Goal: Task Accomplishment & Management: Manage account settings

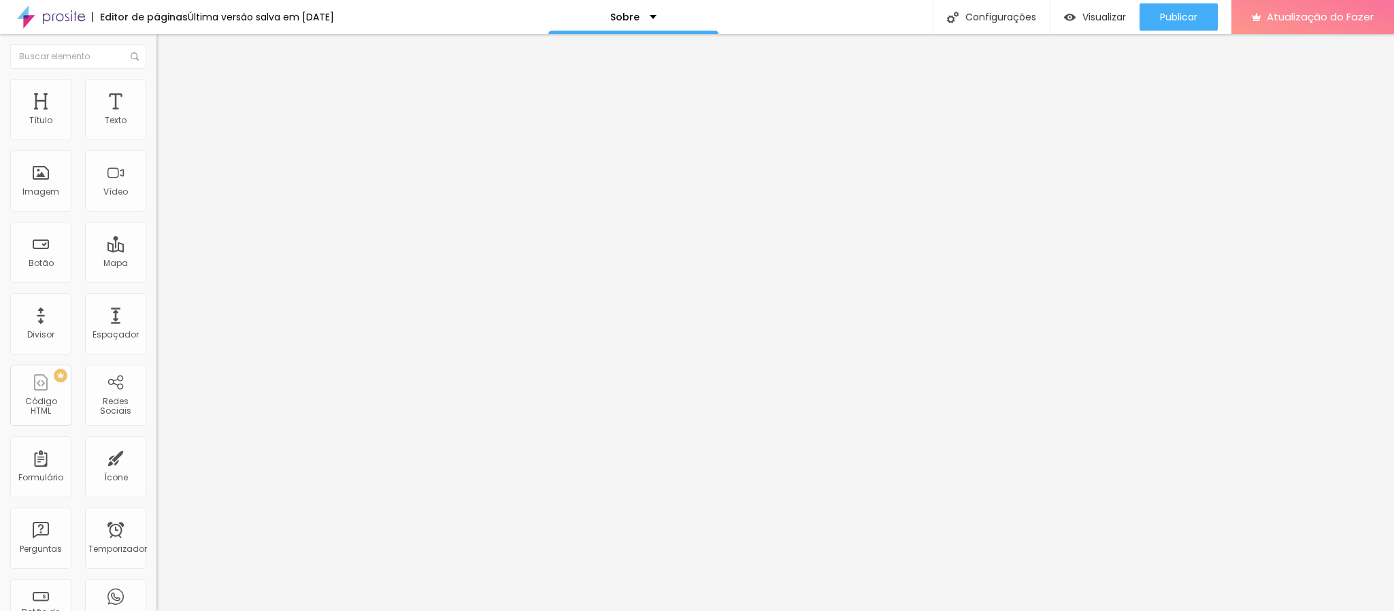
click at [156, 273] on font "WhatsApp" at bounding box center [178, 279] width 44 height 12
click at [164, 297] on div "WhatsApp" at bounding box center [234, 372] width 141 height 151
click at [156, 463] on input "https://" at bounding box center [237, 470] width 163 height 14
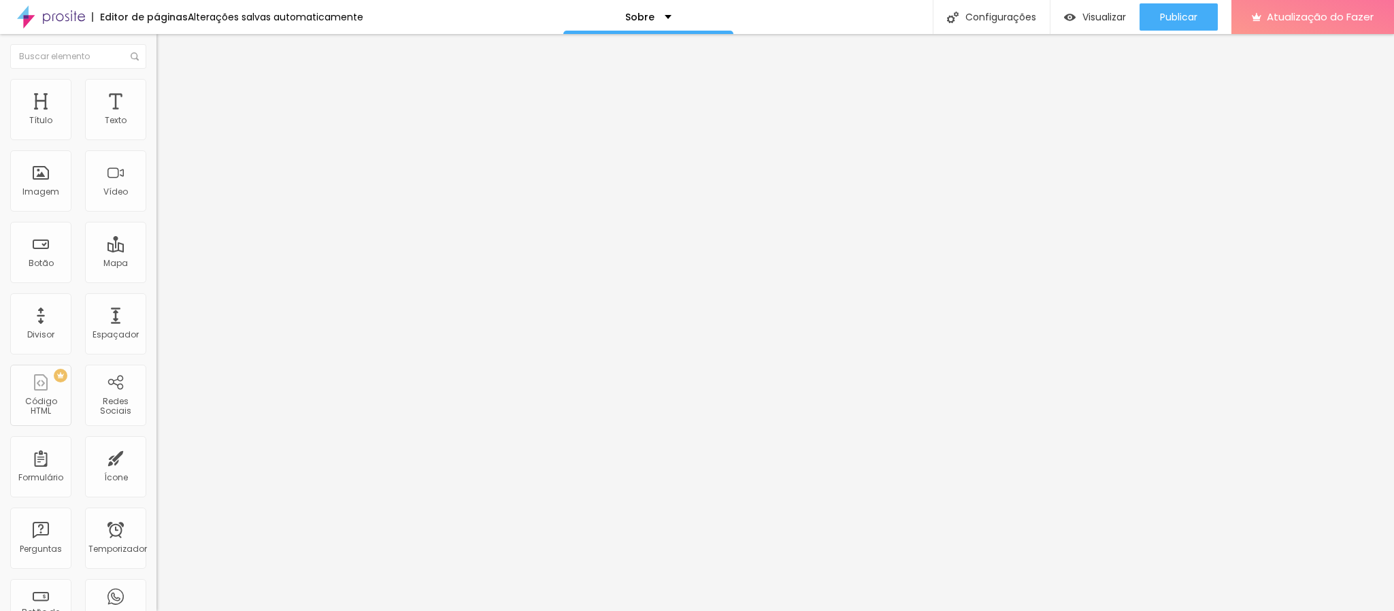
type input "[URL][DOMAIN_NAME]"
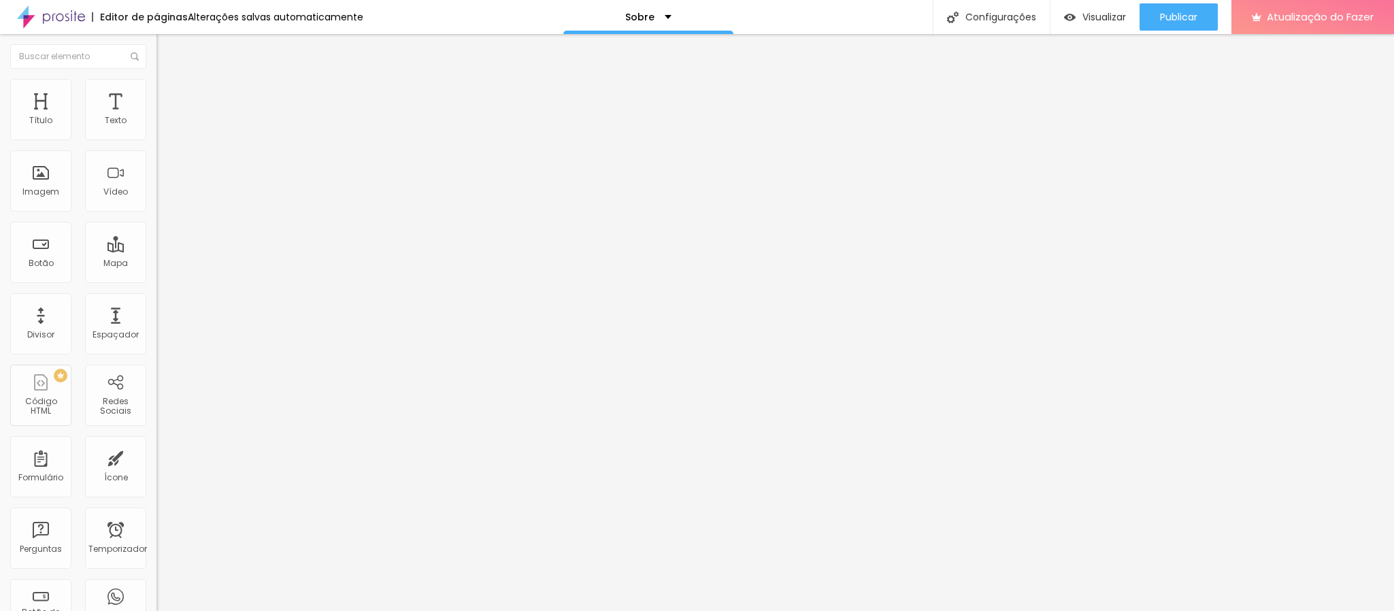
click at [156, 416] on div "Editar nulo Conteúdo Estilo Avançado WhatsApp Rede social WhatsApp Endereço URL…" at bounding box center [234, 322] width 156 height 577
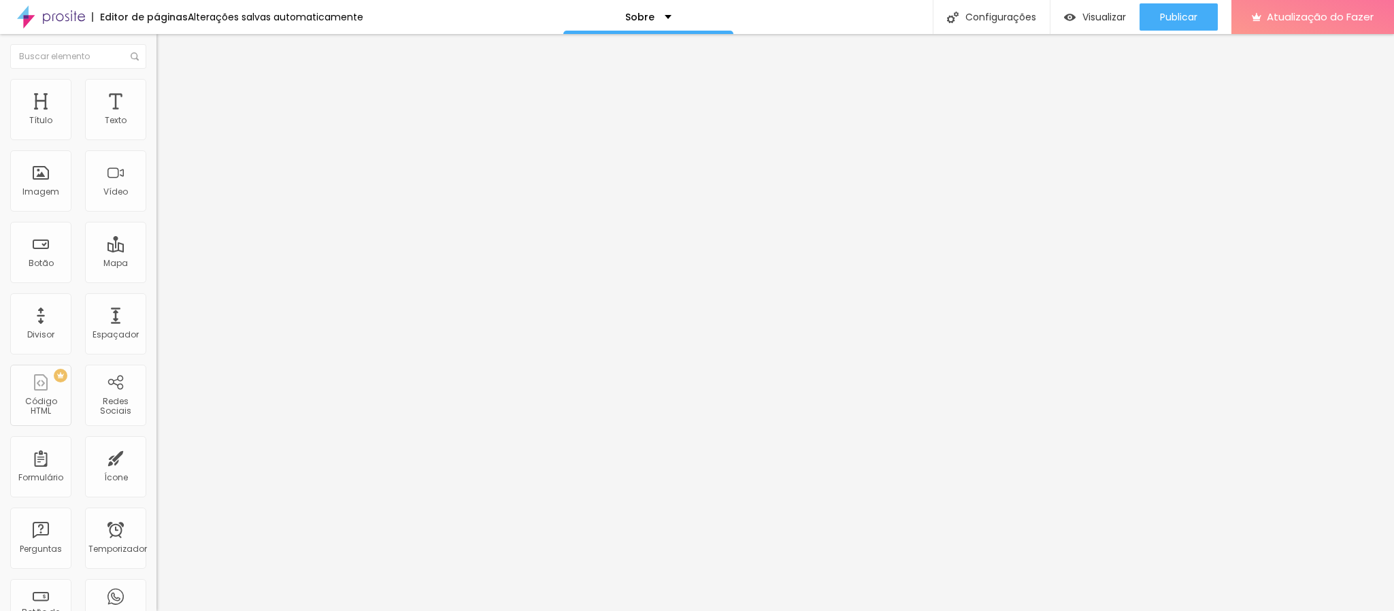
type input "19"
type input "20"
type input "22"
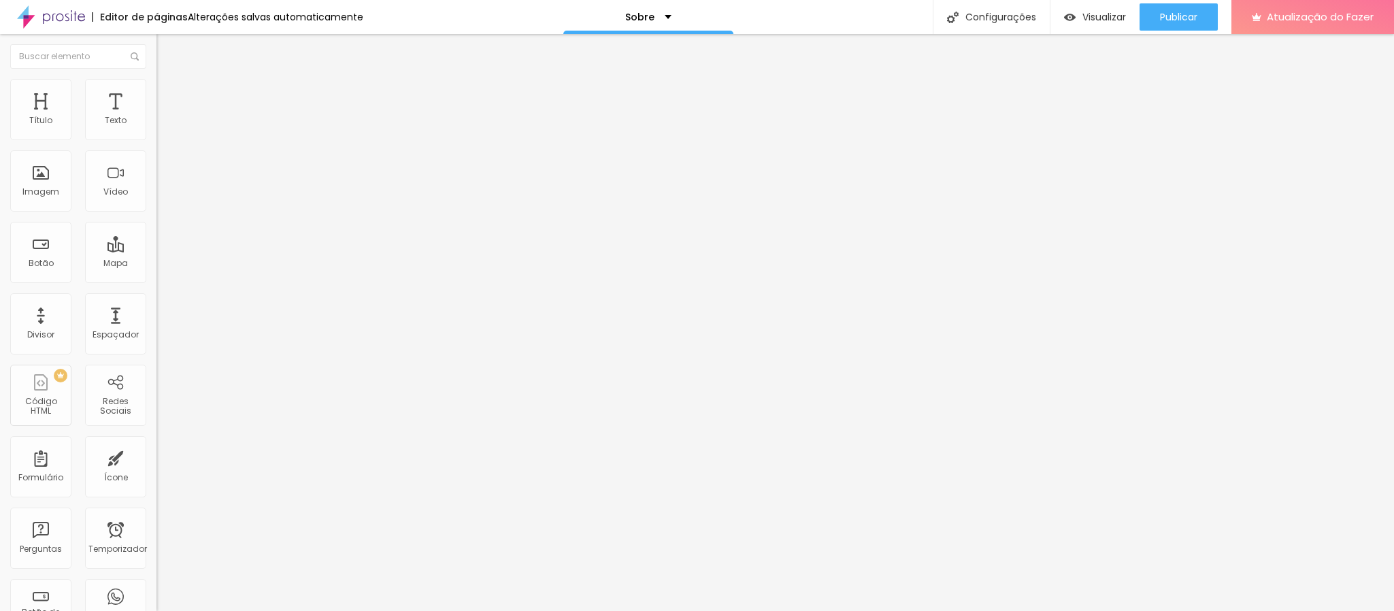
type input "22"
type input "23"
type input "24"
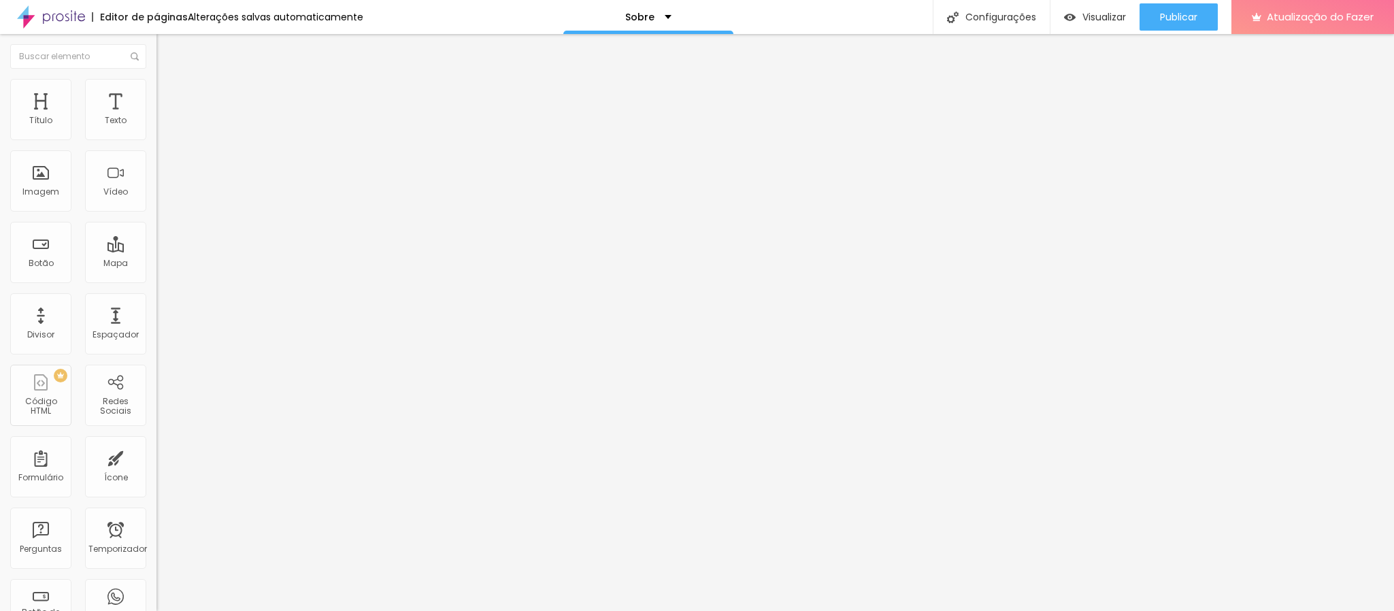
type input "25"
type input "26"
type input "27"
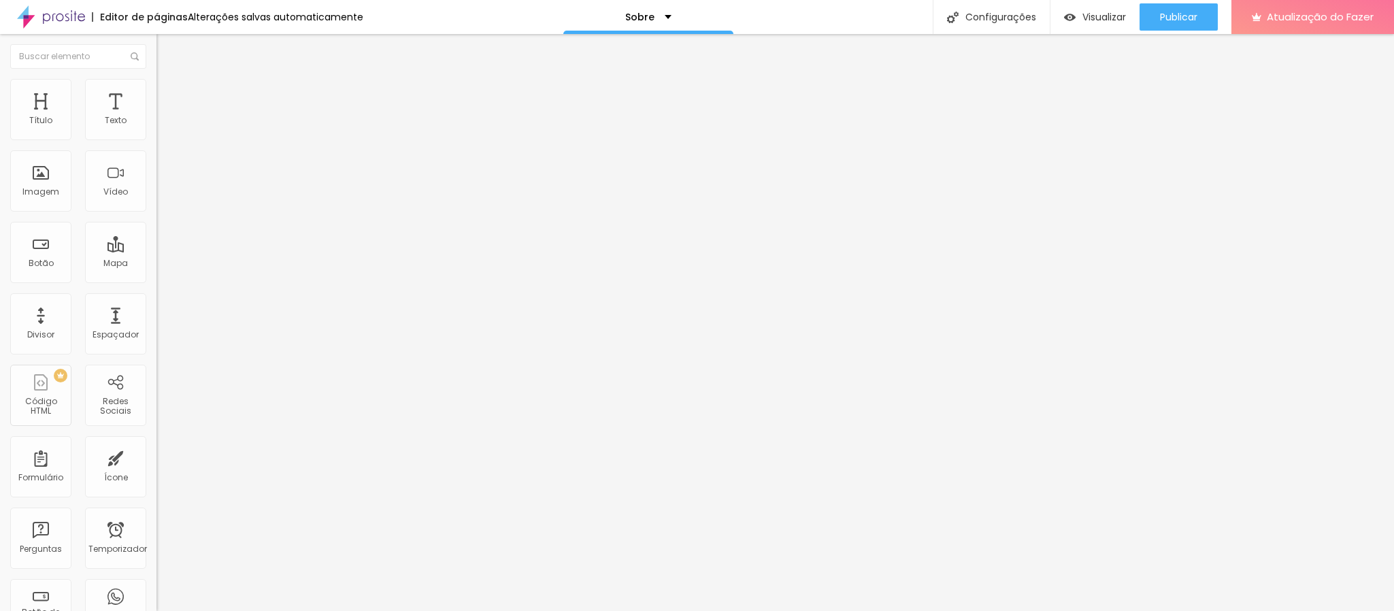
type input "27"
type input "28"
type input "27"
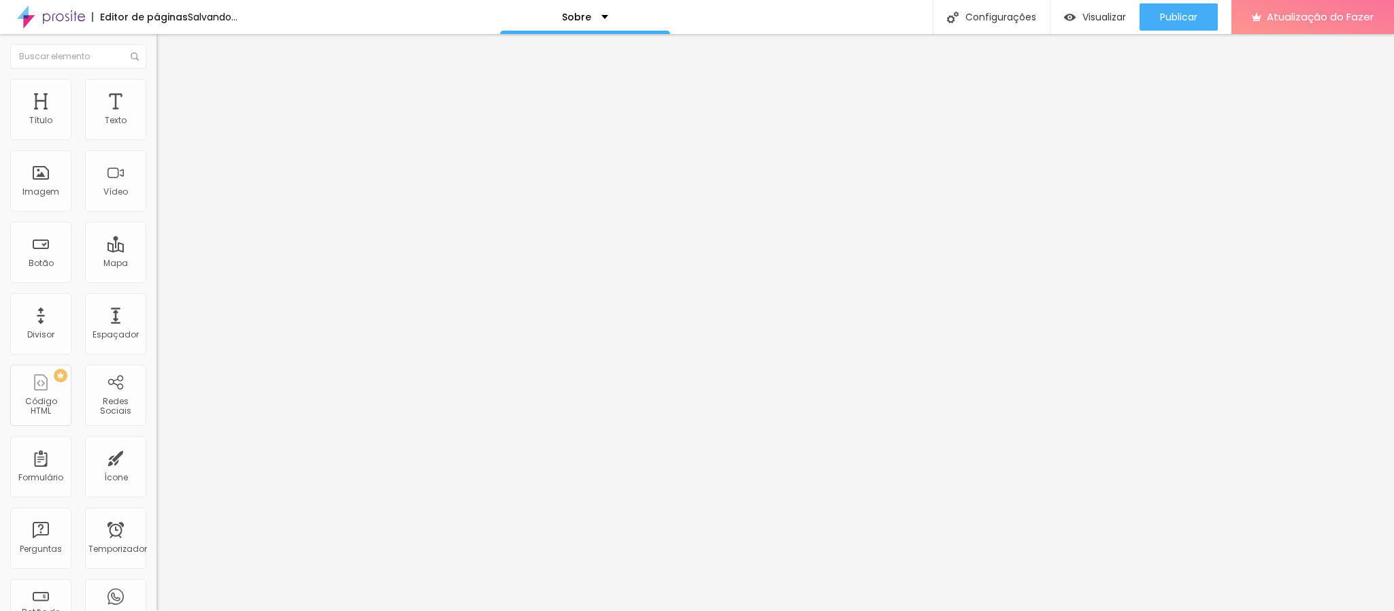
type input "26"
type input "25"
type input "26"
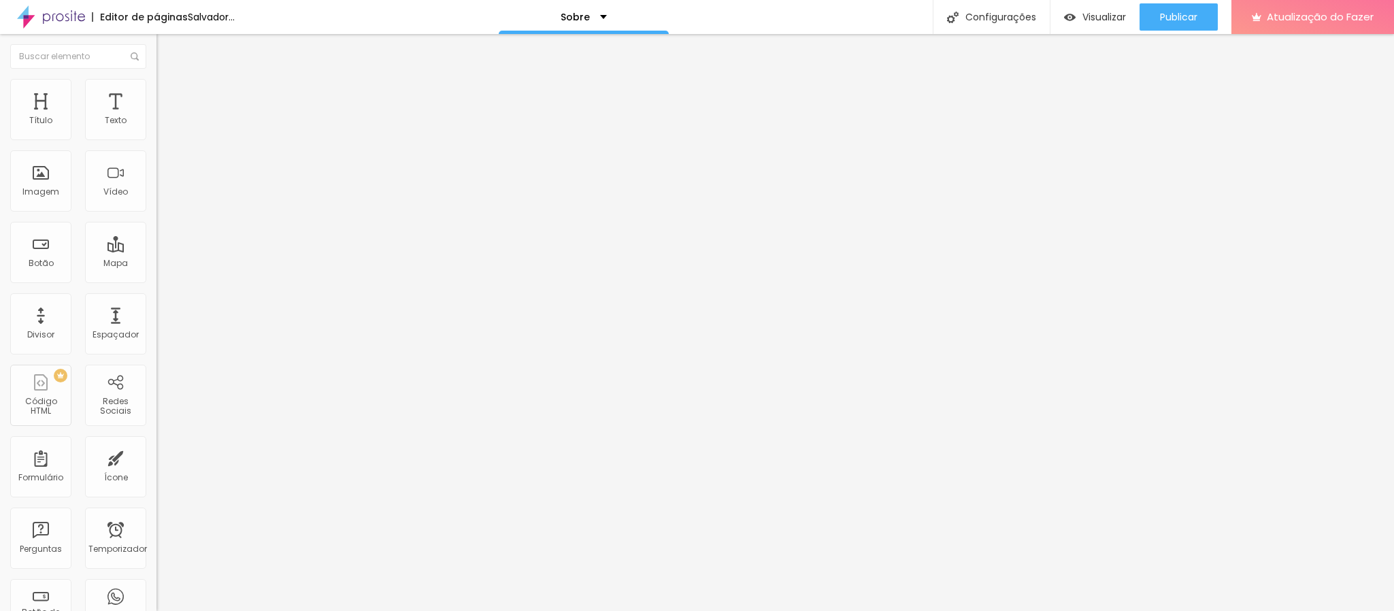
type input "26"
type input "27"
type input "28"
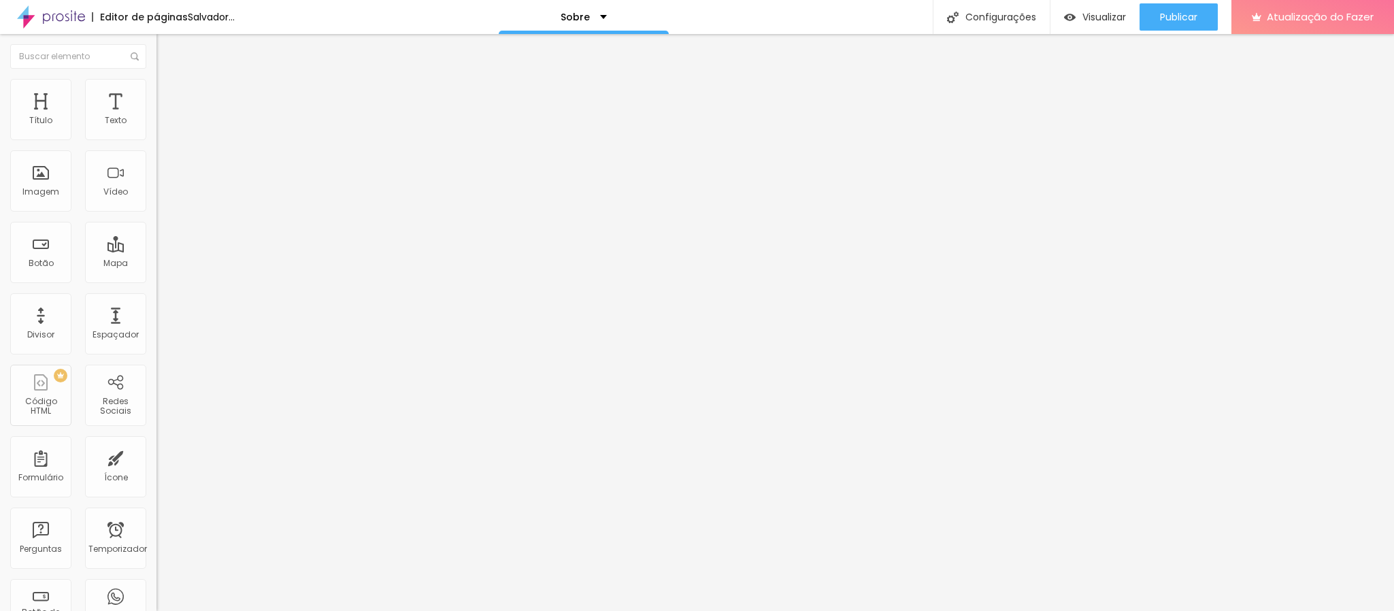
type input "29"
type input "28"
type input "27"
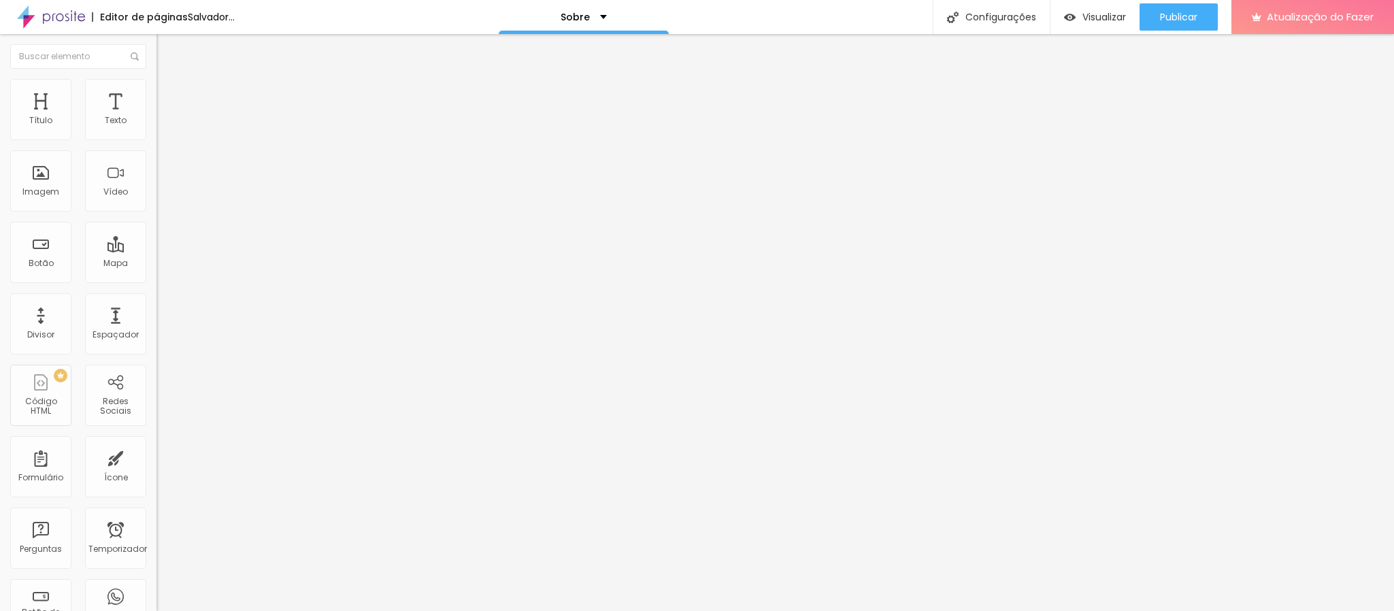
type input "27"
drag, startPoint x: 67, startPoint y: 137, endPoint x: 98, endPoint y: 139, distance: 30.6
type input "27"
click at [156, 250] on input "range" at bounding box center [200, 255] width 88 height 11
type input "0.2"
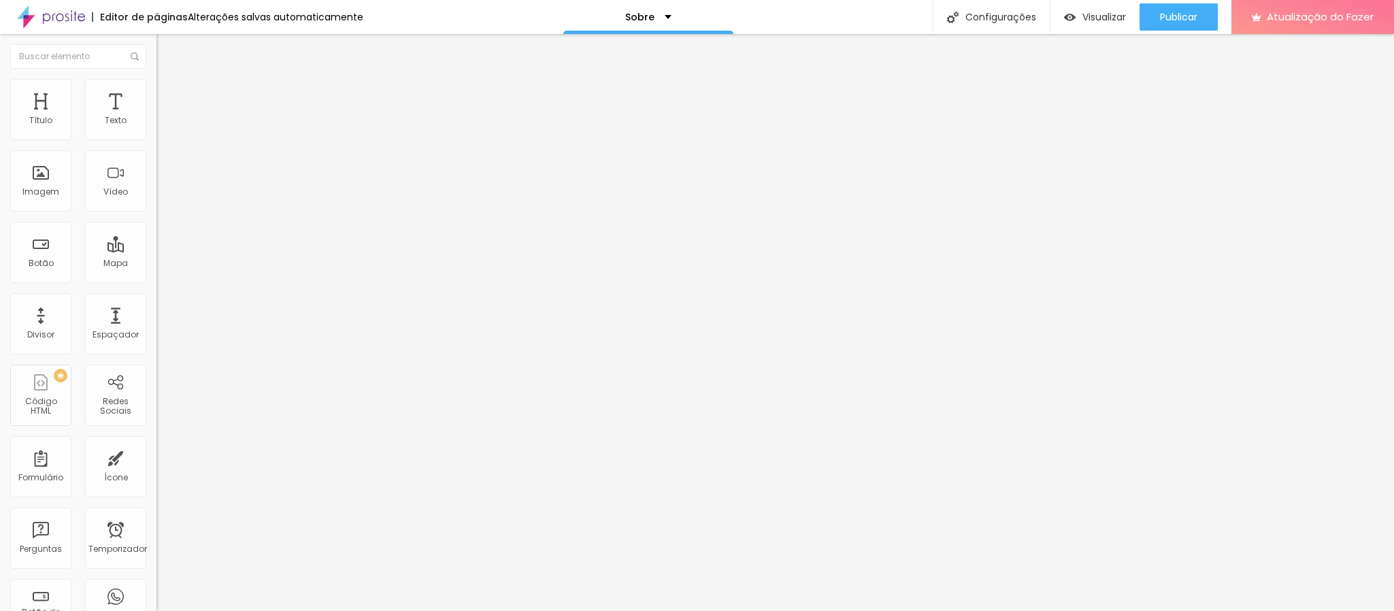
type input "0.2"
type input "0.3"
type input "0.7"
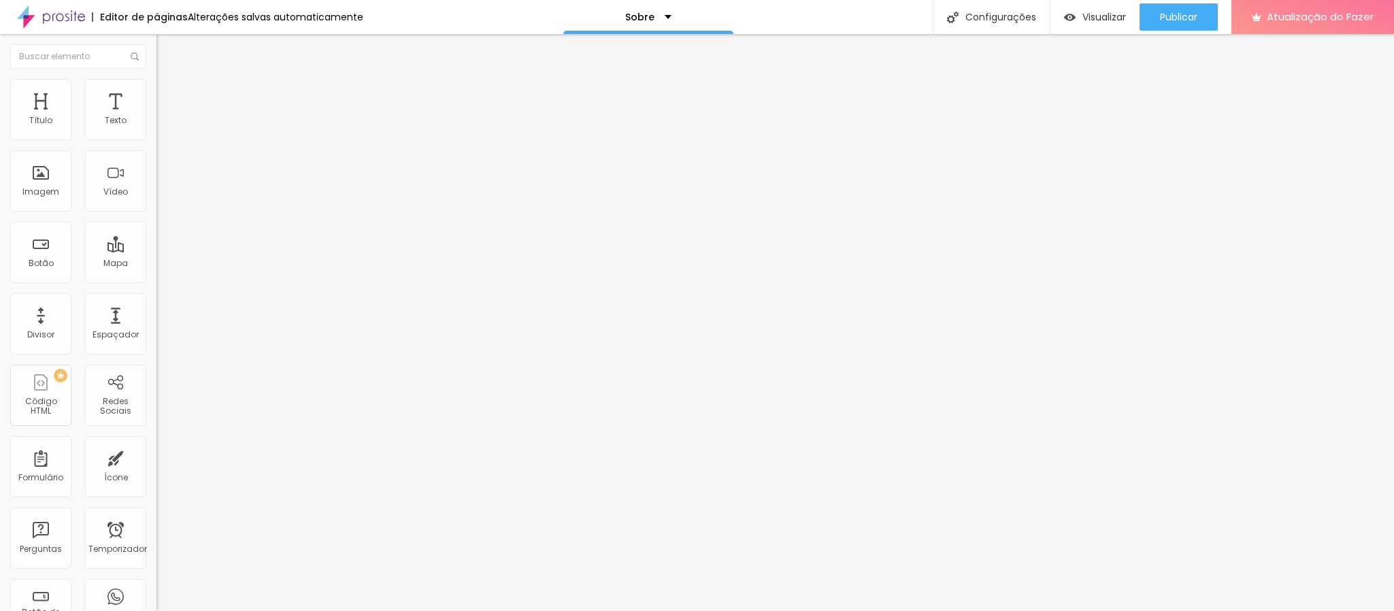
type input "1.3"
type input "1.4"
type input "1.9"
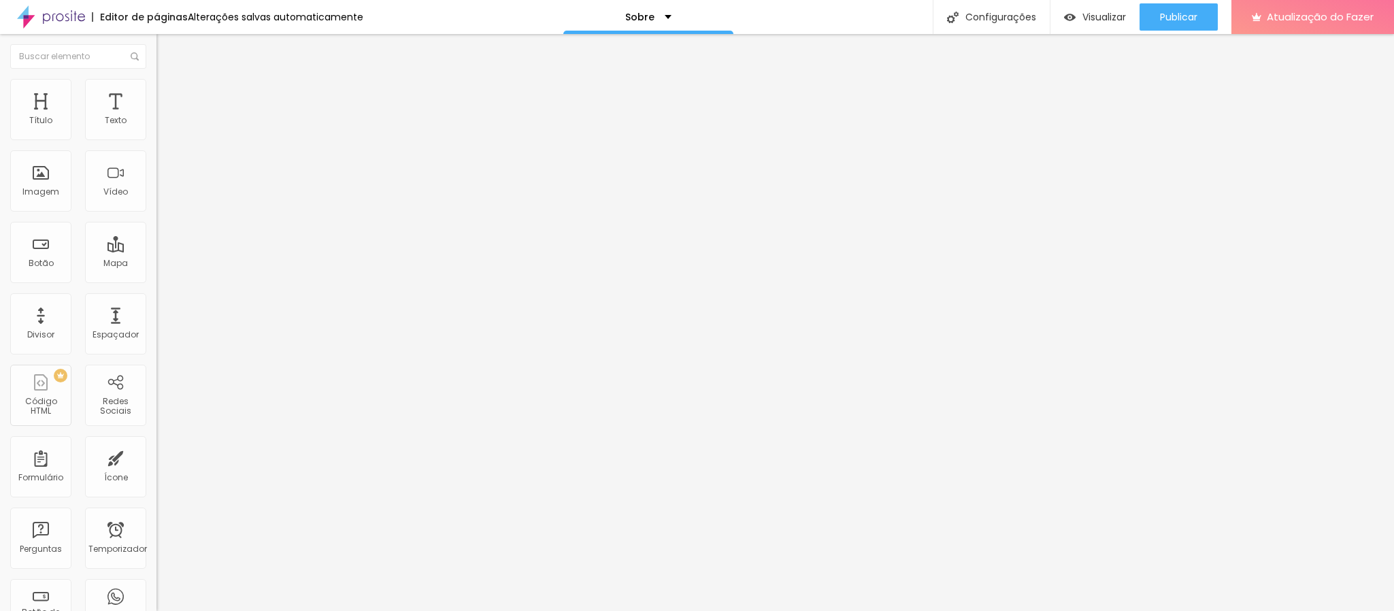
type input "1.9"
type input "2.2"
type input "2.3"
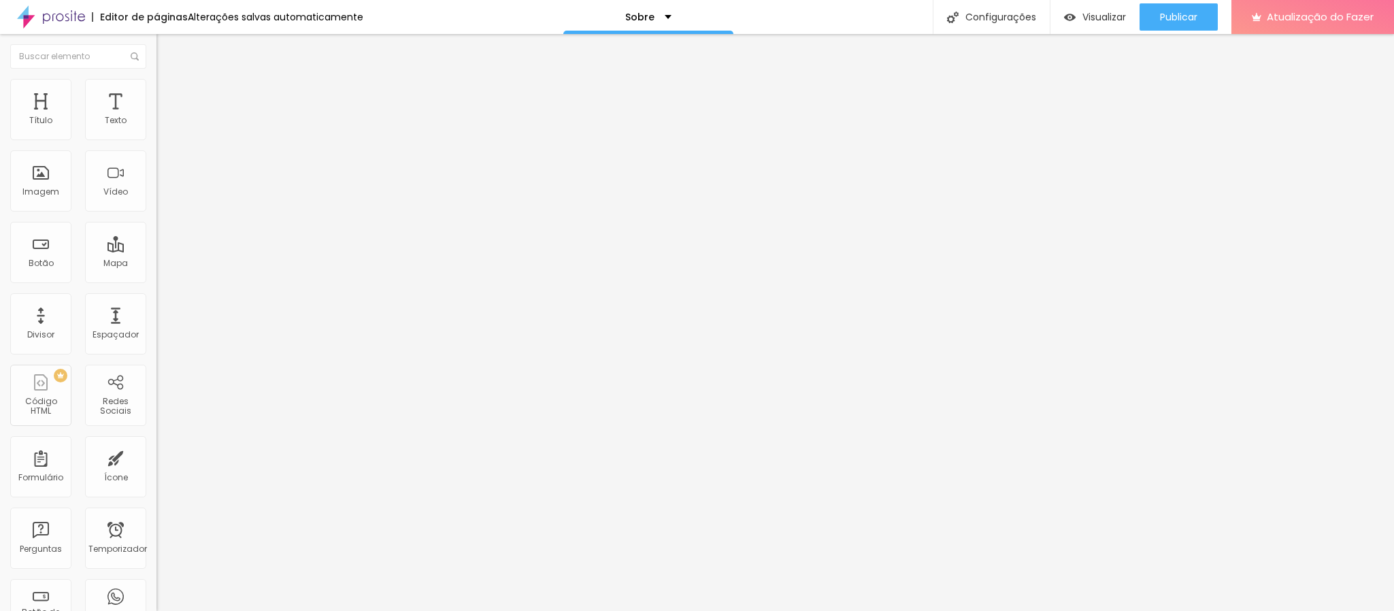
type input "2.8"
type input "2.9"
type input "3"
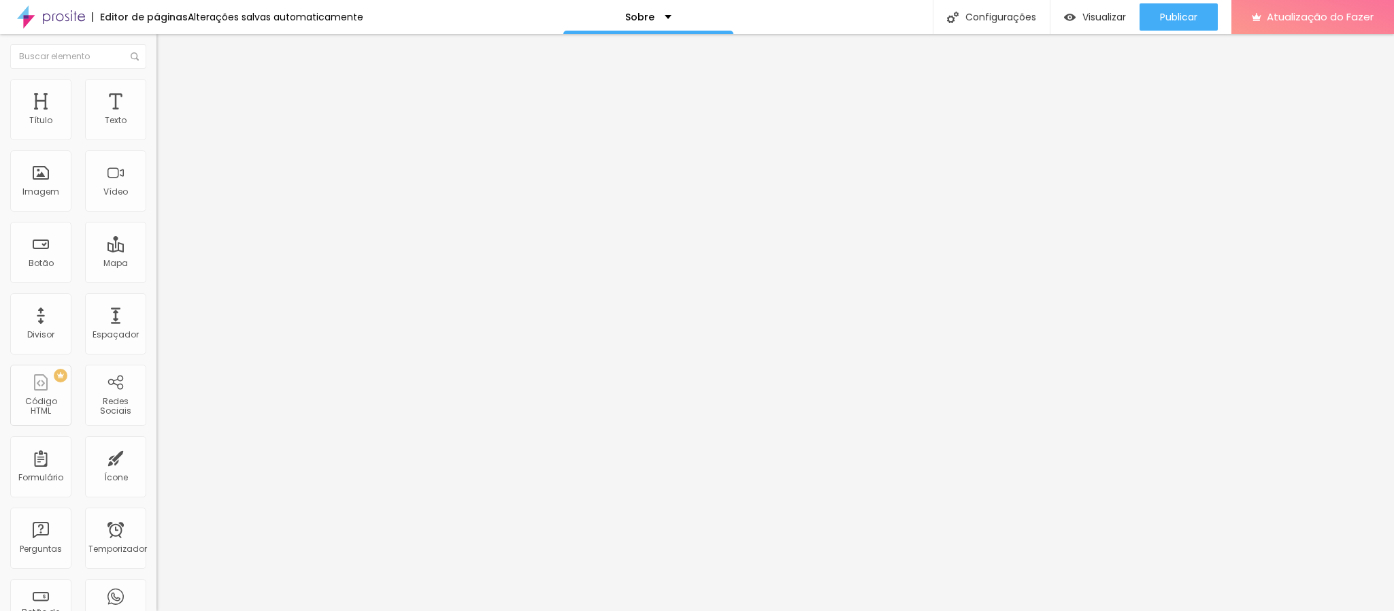
type input "3"
type input "3.2"
type input "2.9"
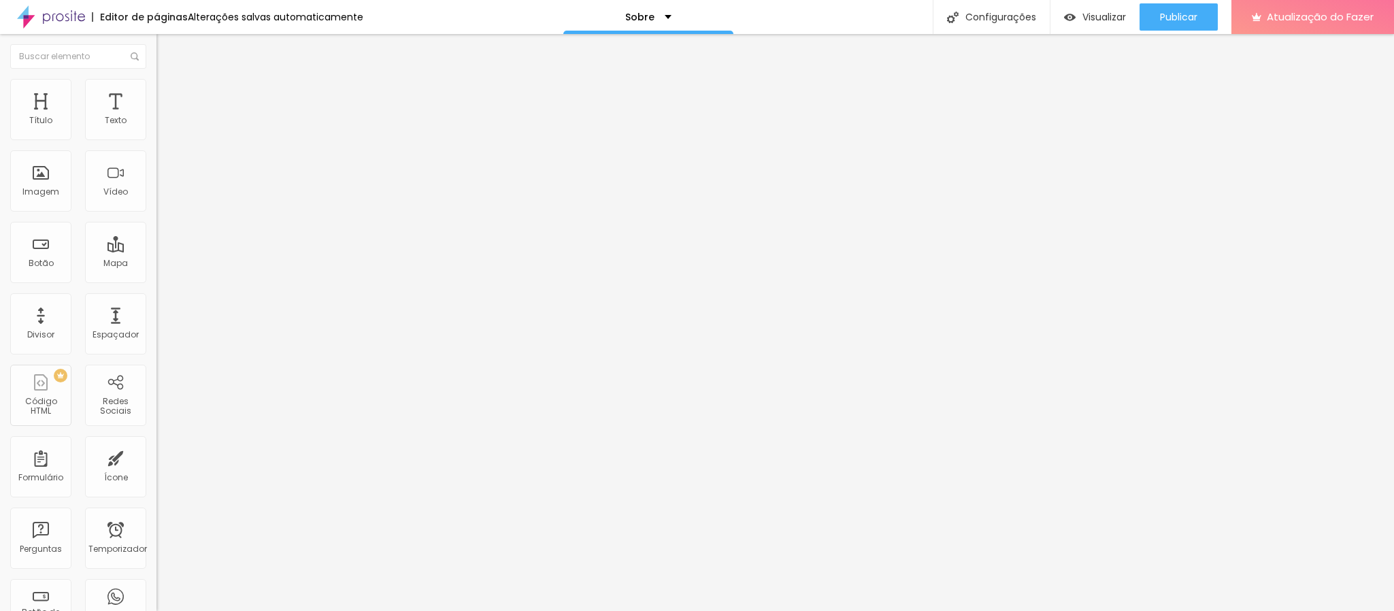
type input "2.8"
type input "2.7"
type input "2.3"
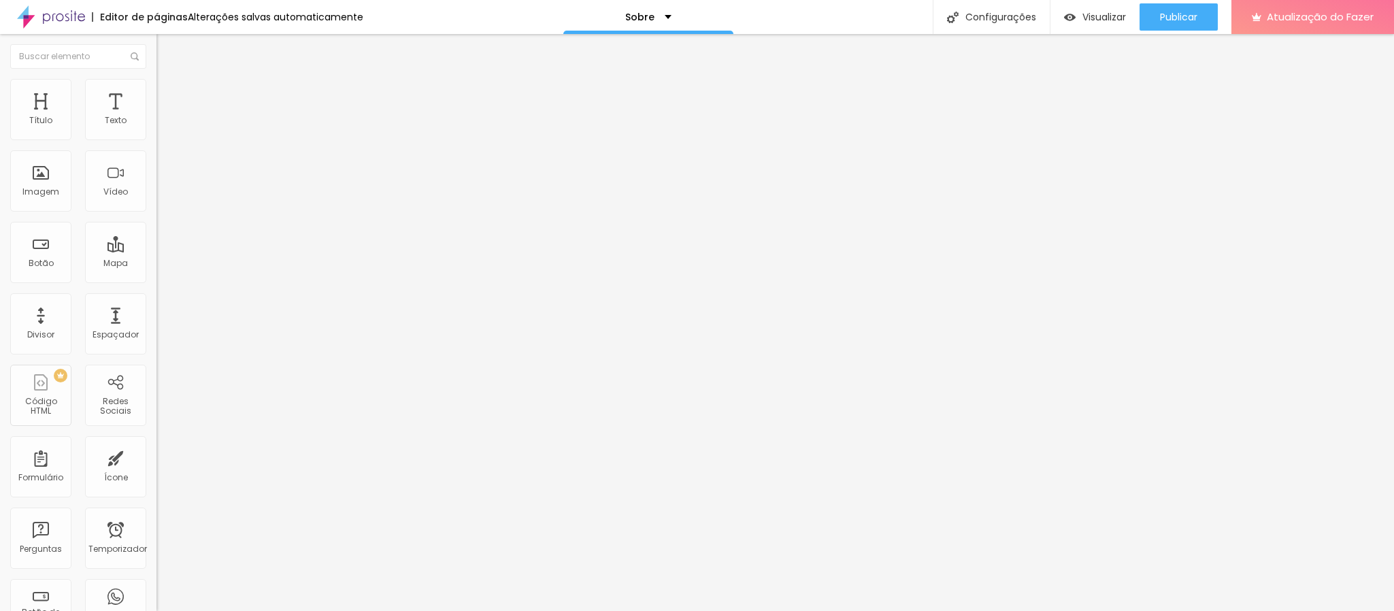
type input "2.3"
type input "2.2"
type input "2.1"
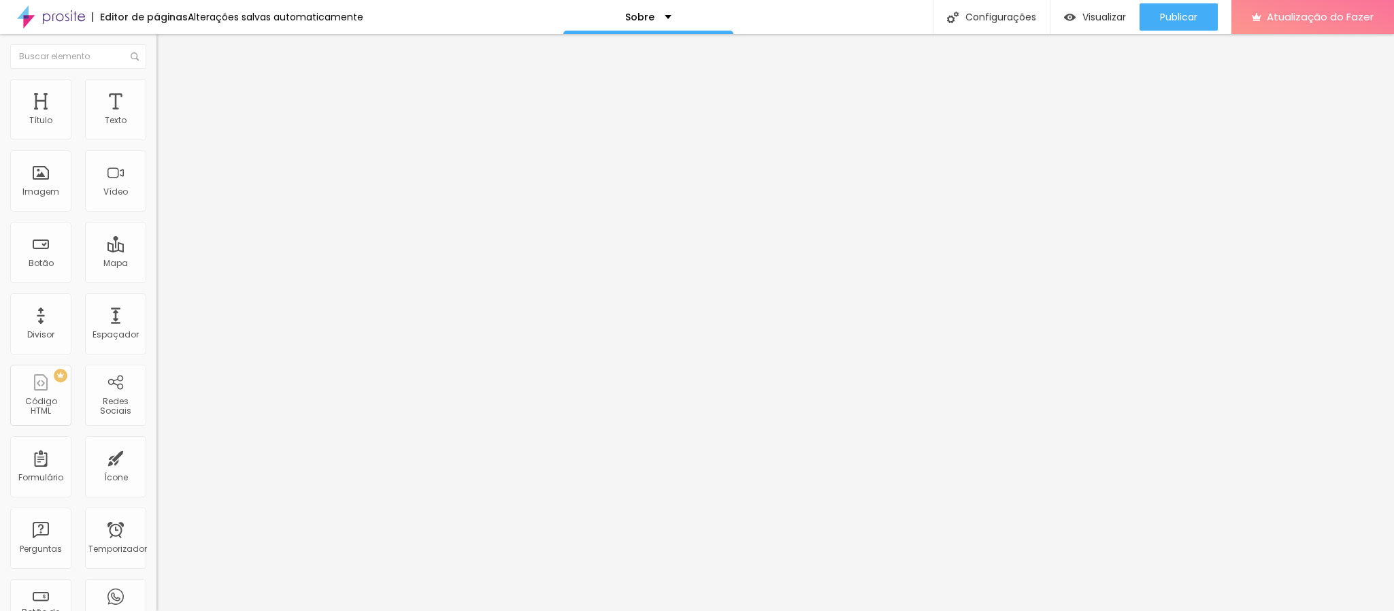
type input "1.9"
type input "1.8"
type input "1.3"
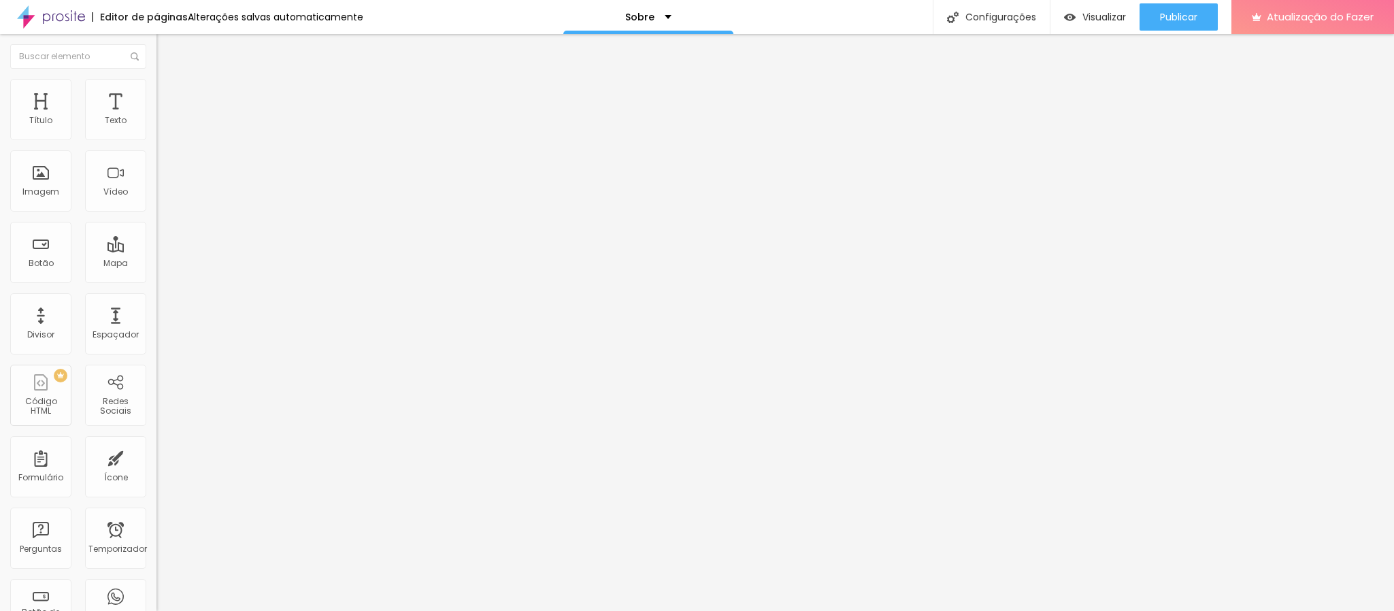
type input "1.3"
type input "1.1"
type input "0.9"
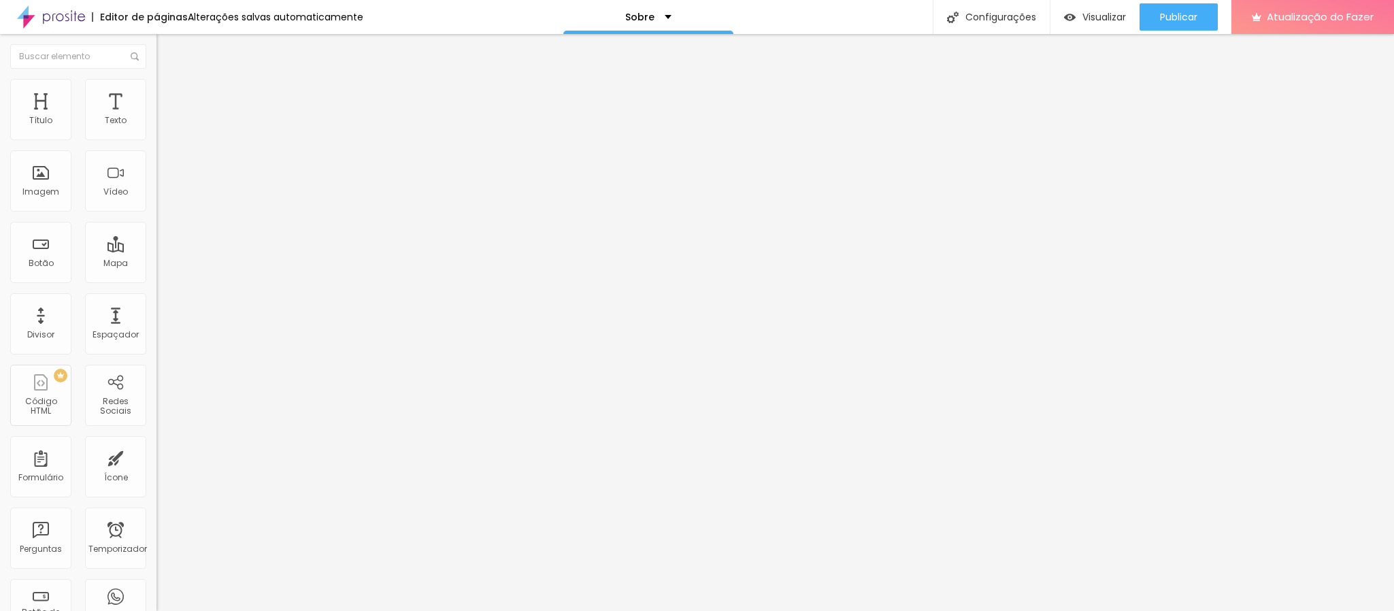
type input "0.8"
type input "0.7"
type input "0.6"
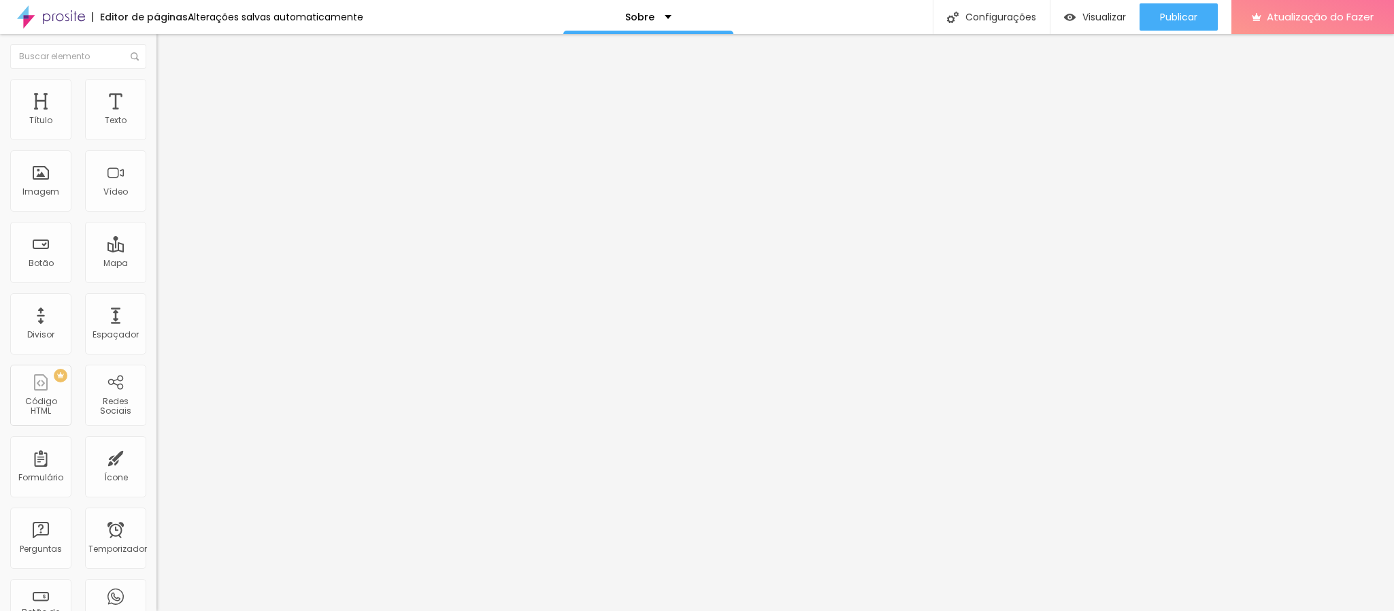
type input "0.6"
type input "0.3"
type input "0.2"
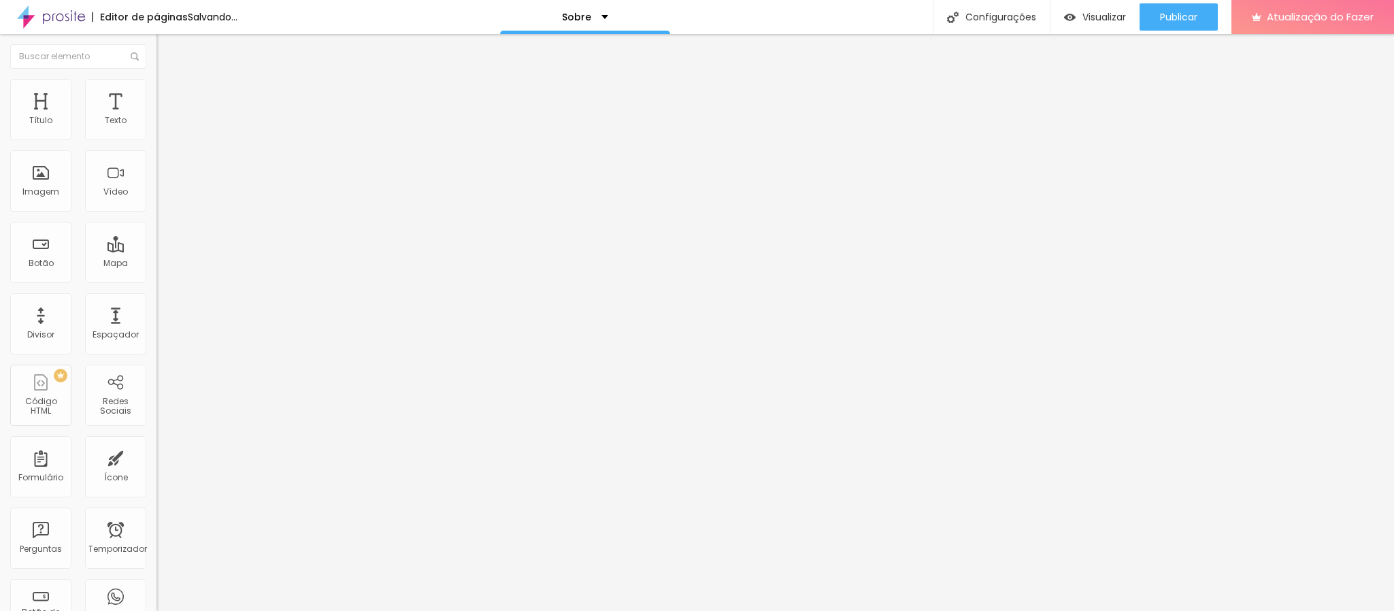
type input "0.2"
click at [156, 443] on input "range" at bounding box center [200, 448] width 88 height 11
type input "1"
type input "2"
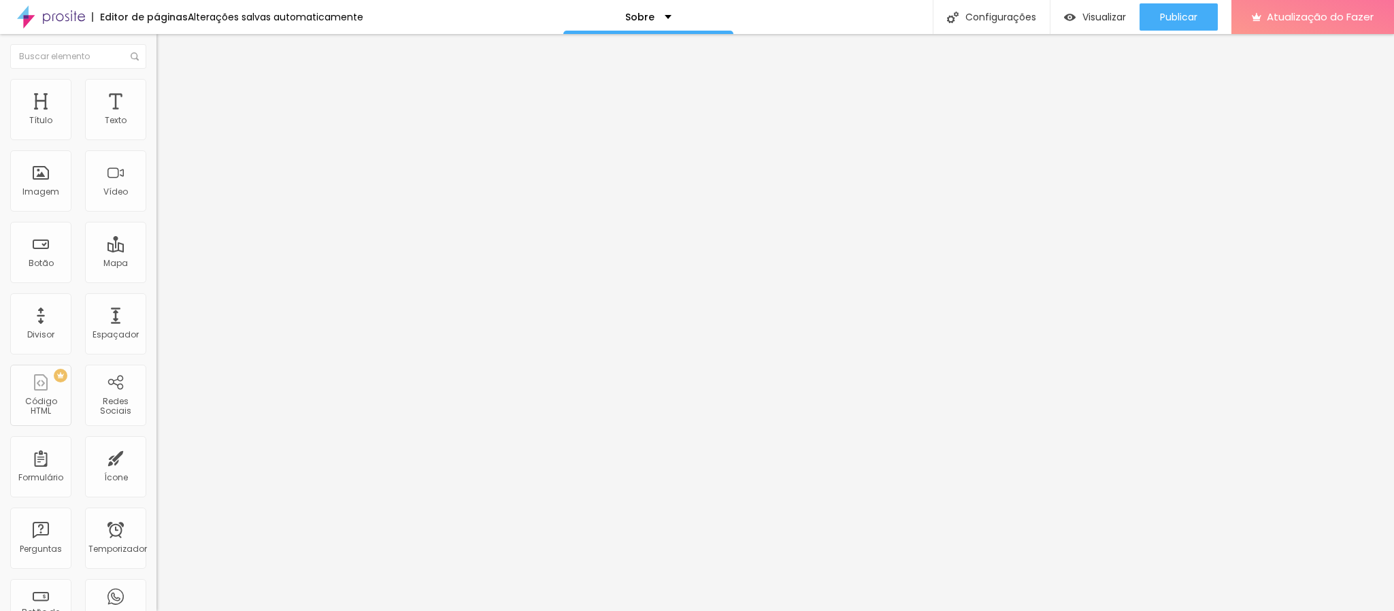
type input "2"
type input "3"
type input "4"
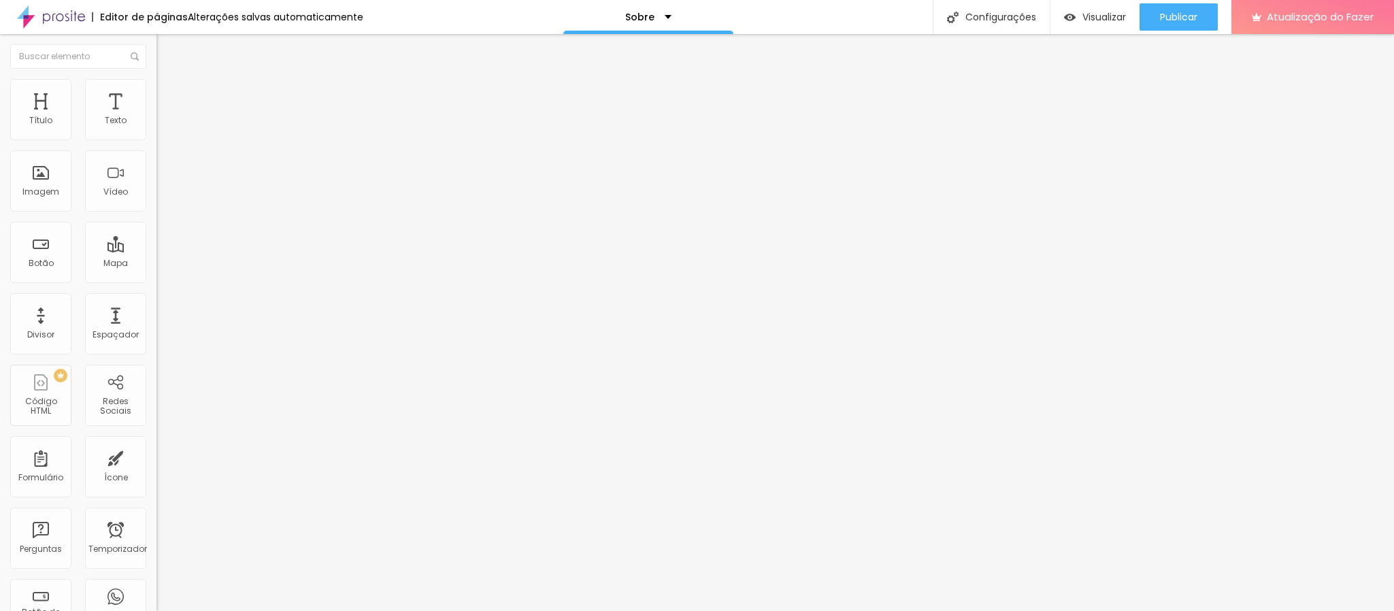
type input "5"
type input "6"
type input "7"
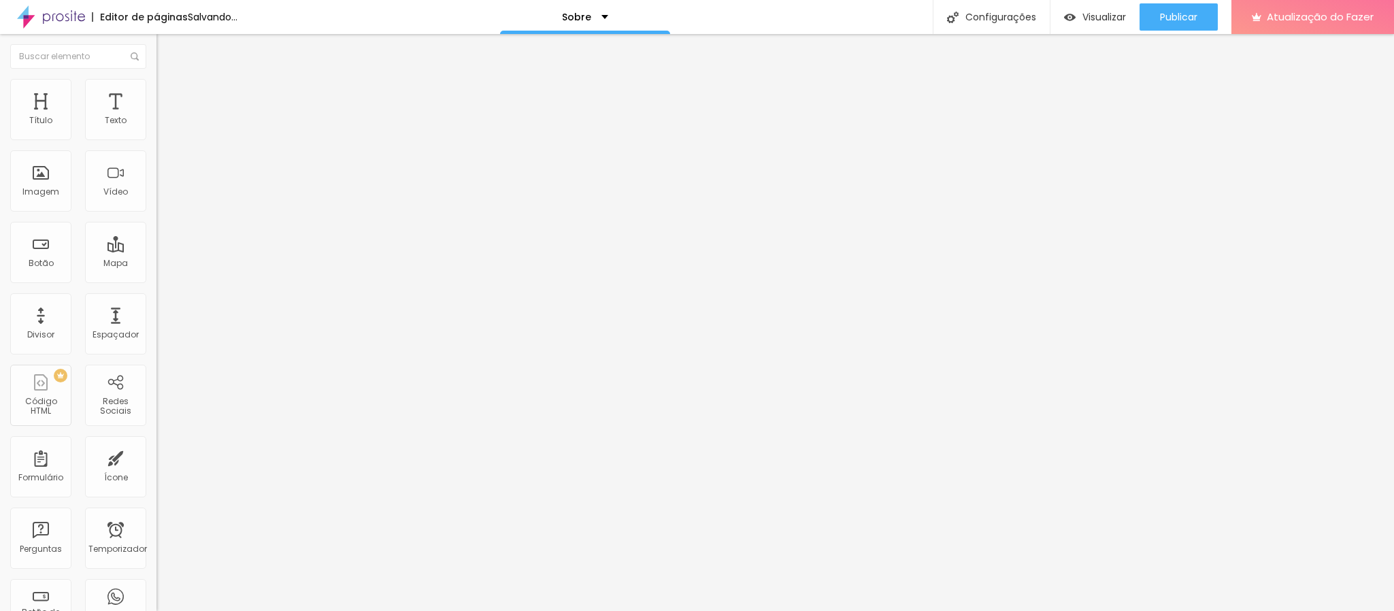
type input "7"
type input "8"
type input "7"
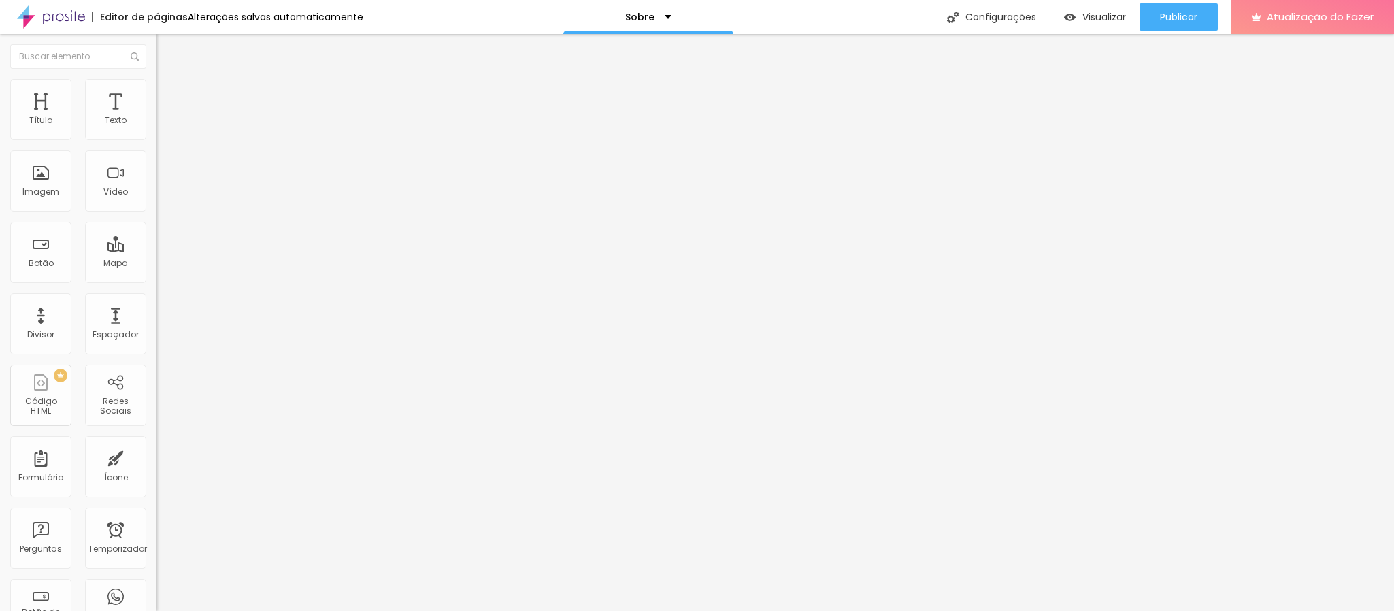
type input "6"
type input "5"
type input "6"
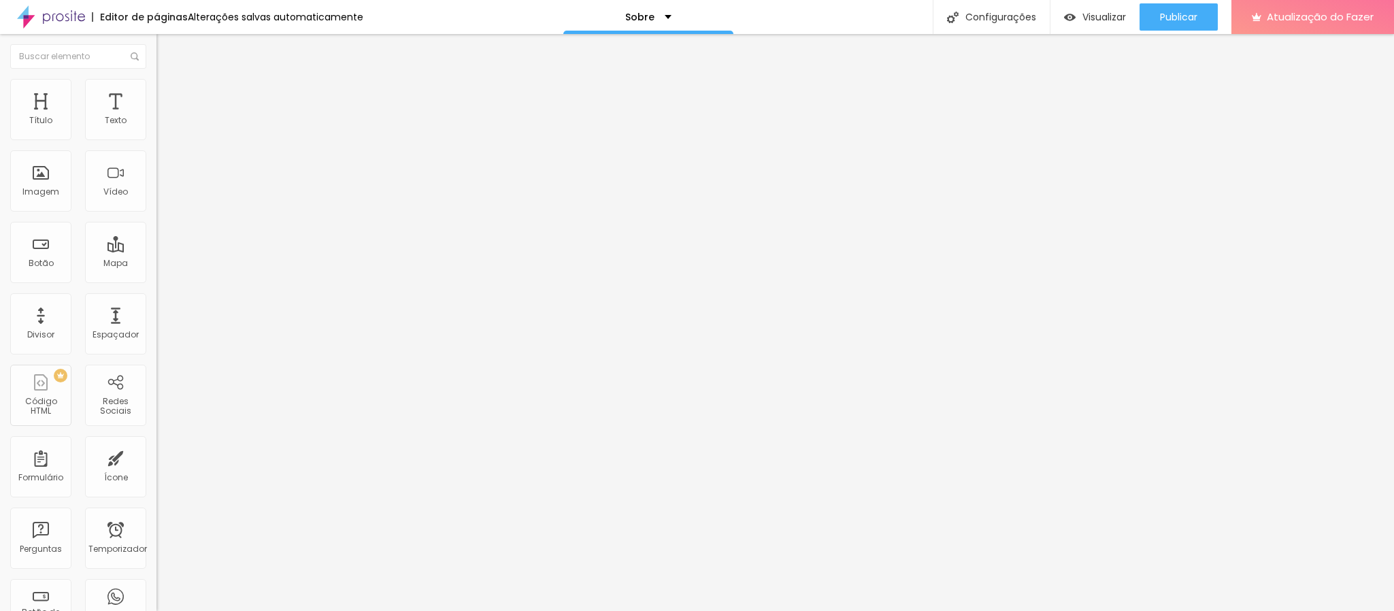
type input "6"
type input "7"
type input "8"
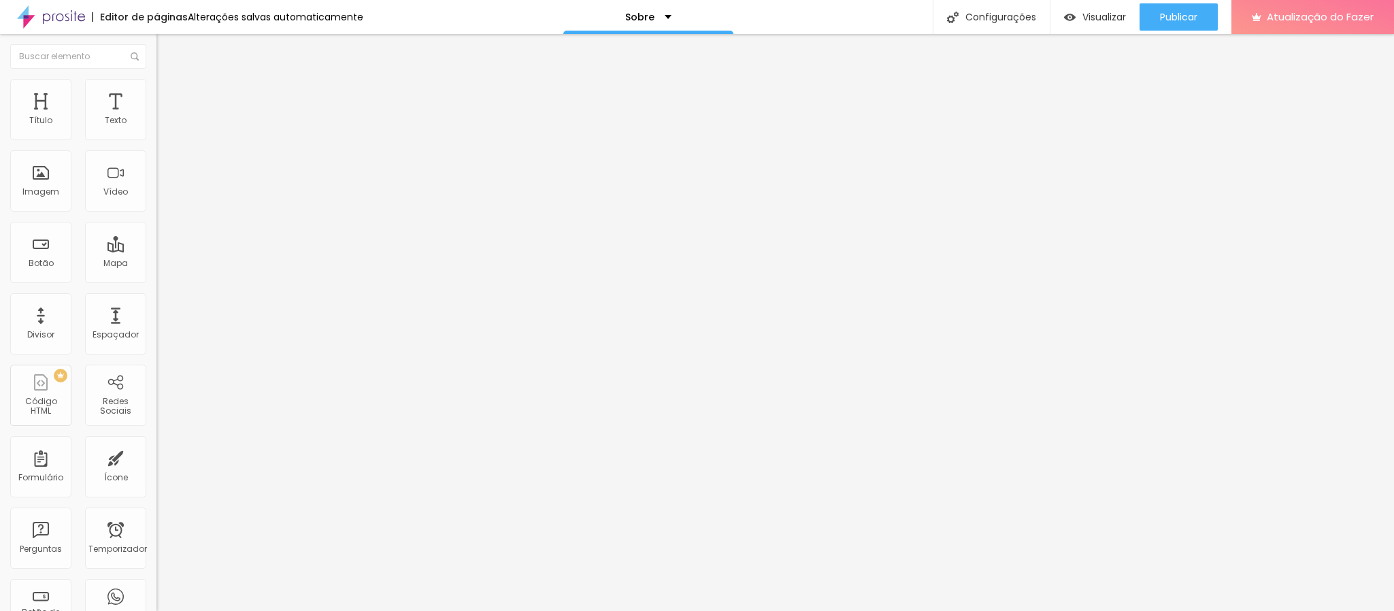
type input "9"
type input "10"
type input "11"
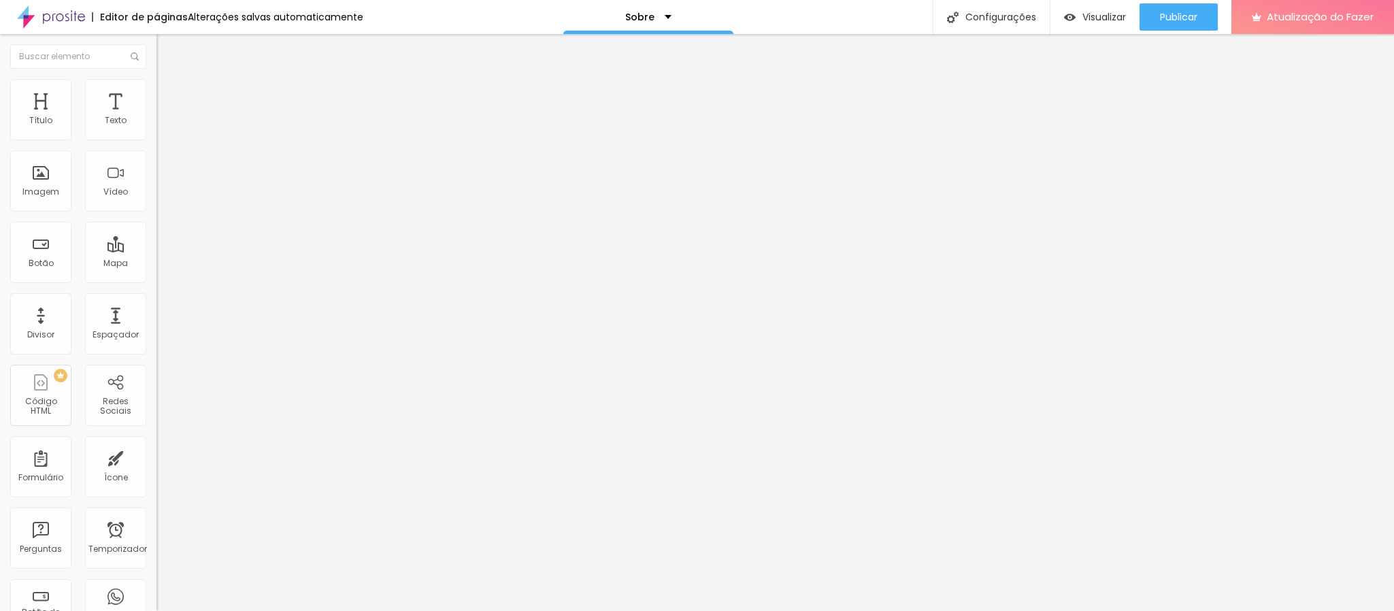
type input "11"
type input "12"
type input "13"
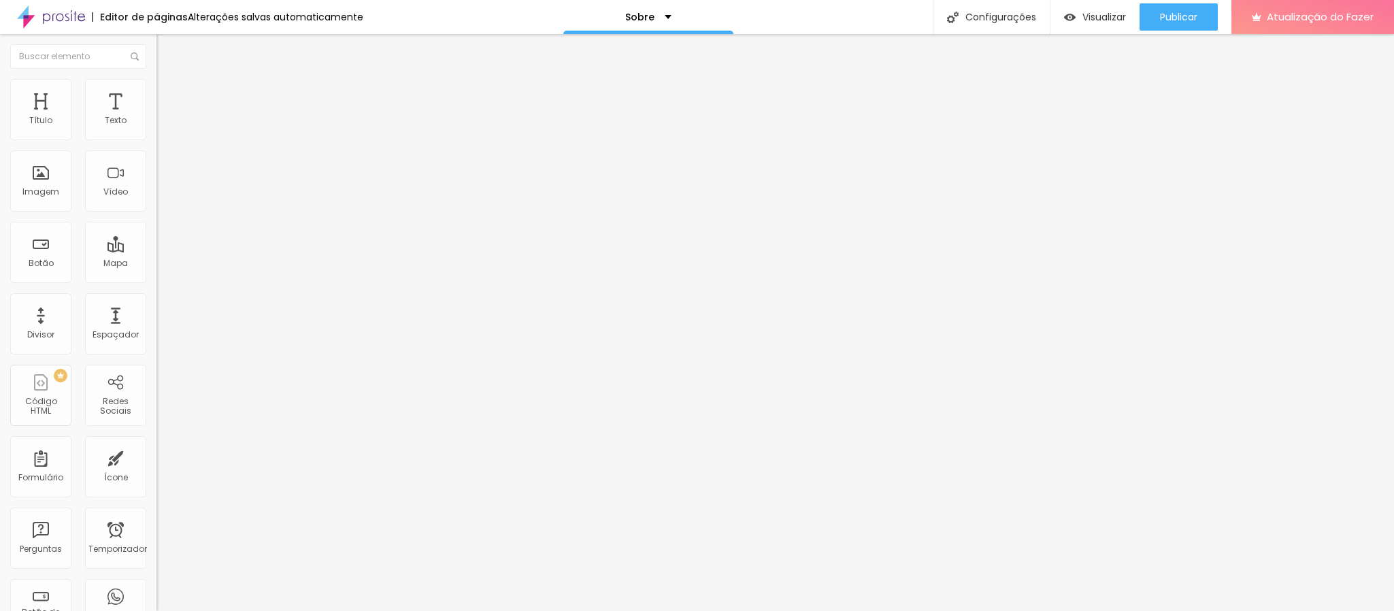
type input "14"
type input "15"
type input "16"
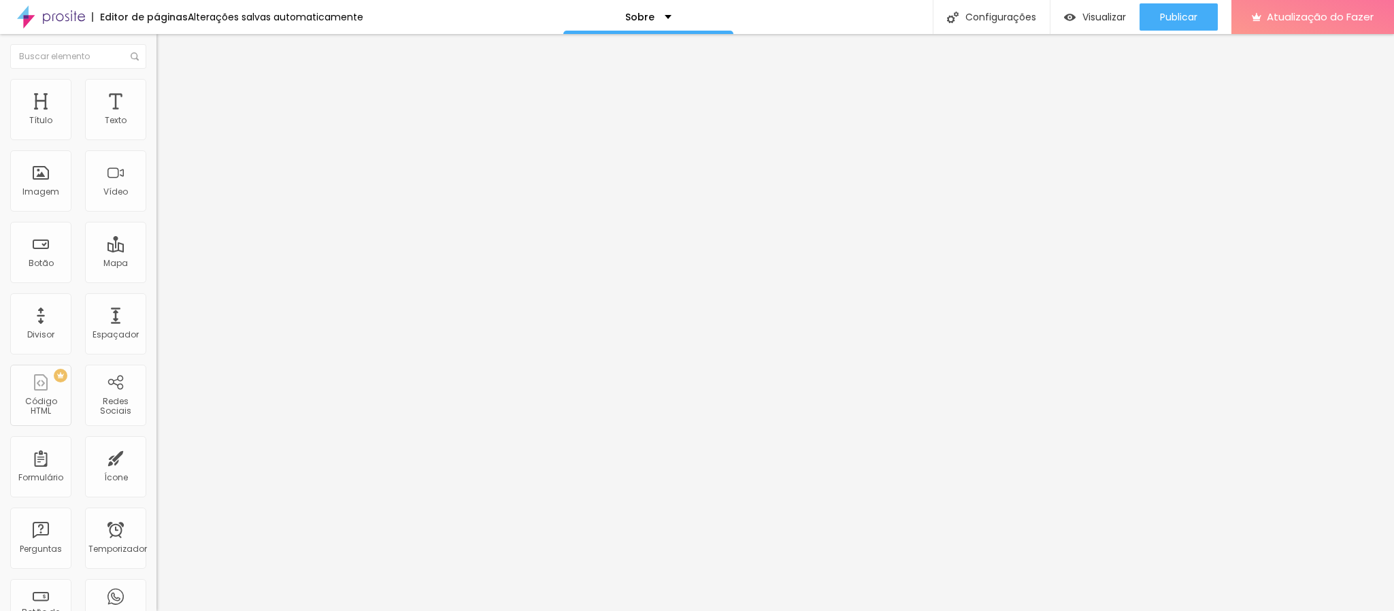
type input "16"
type input "17"
type input "16"
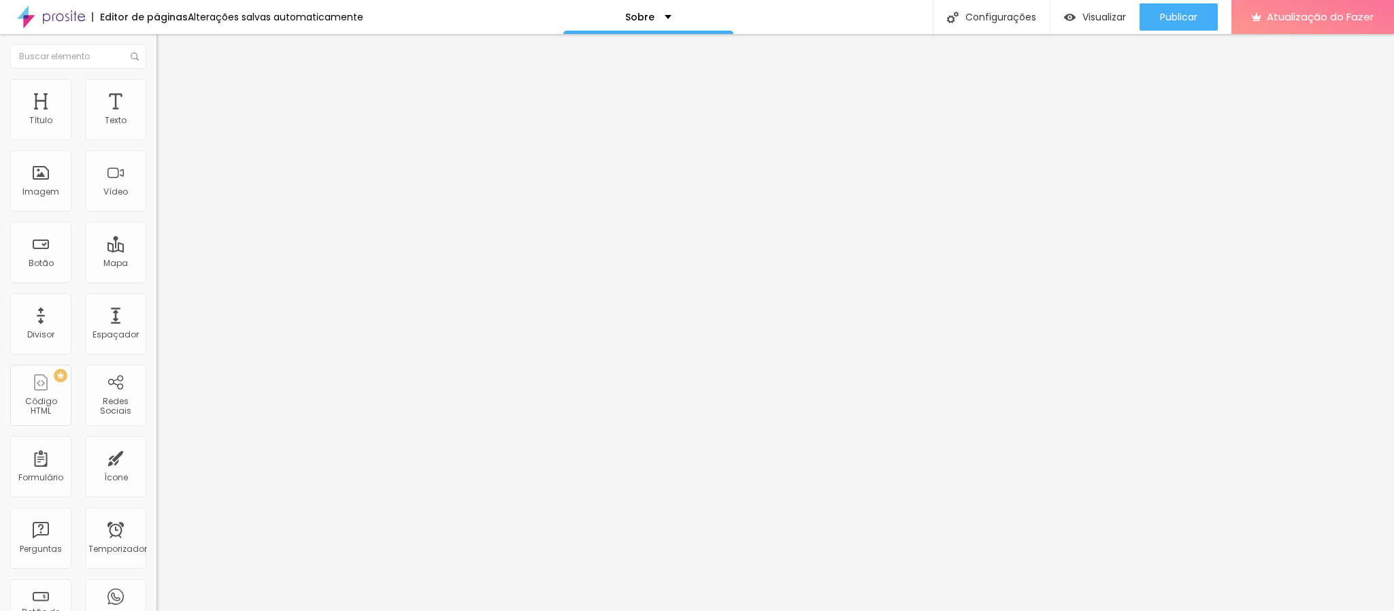
type input "15"
type input "14"
type input "13"
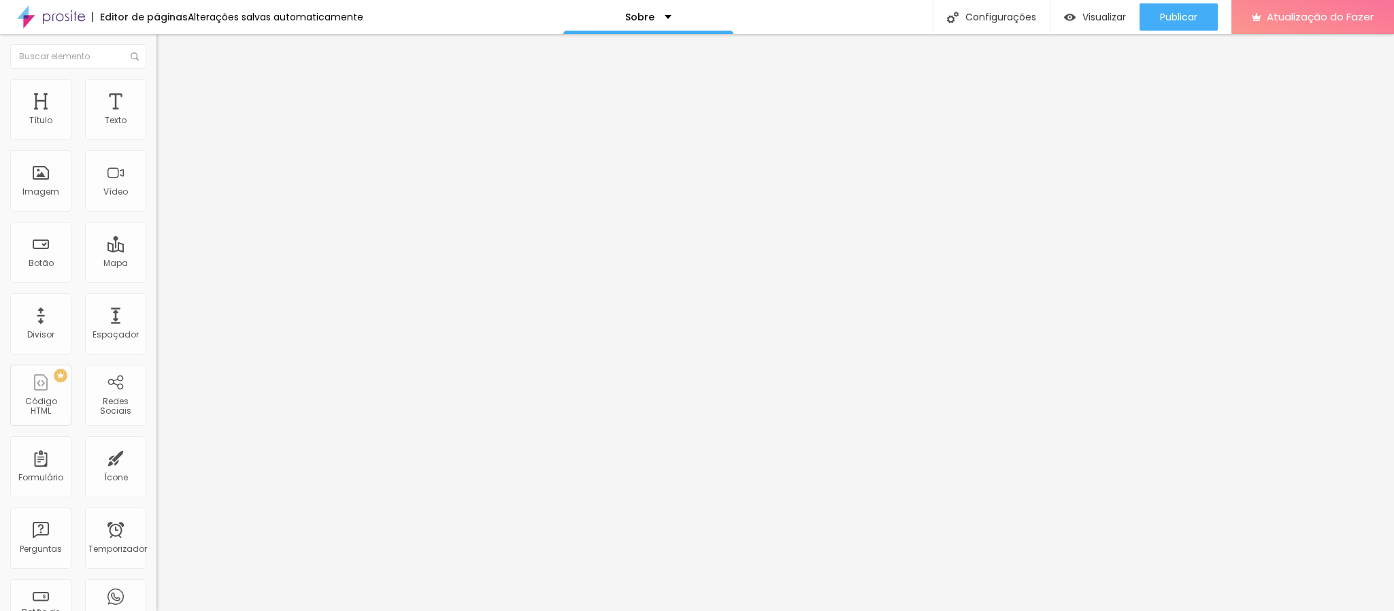
type input "13"
type input "12"
drag, startPoint x: 33, startPoint y: 222, endPoint x: 82, endPoint y: 227, distance: 48.5
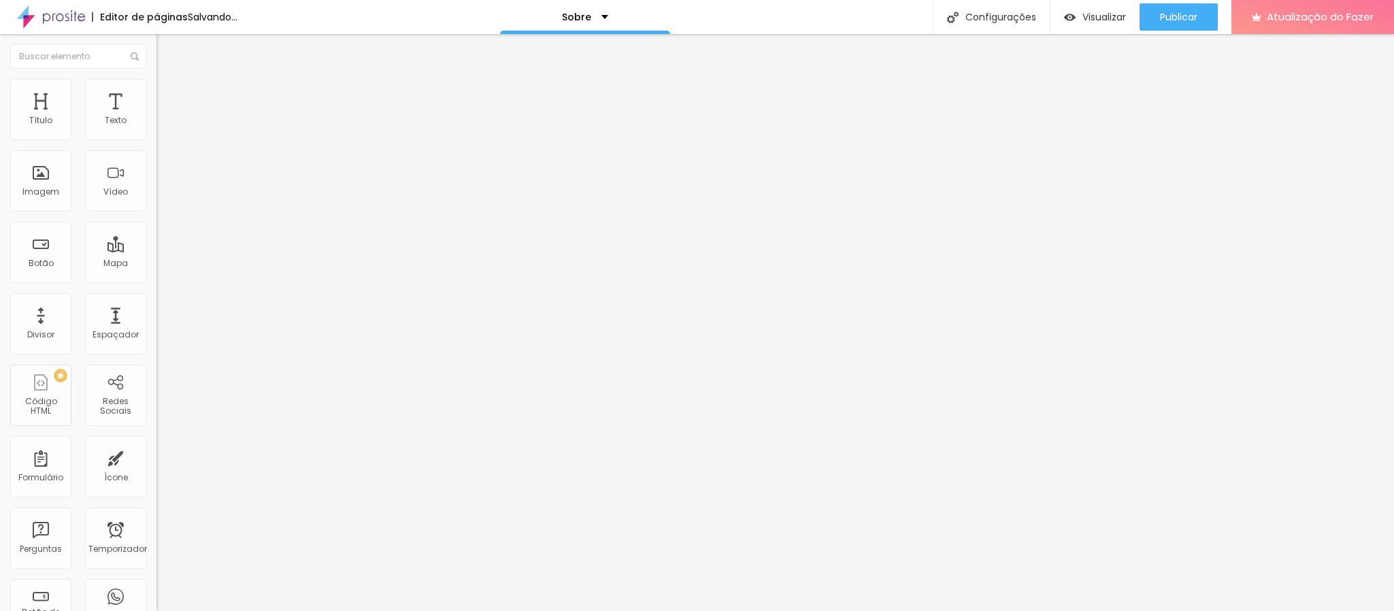
type input "10"
type input "9"
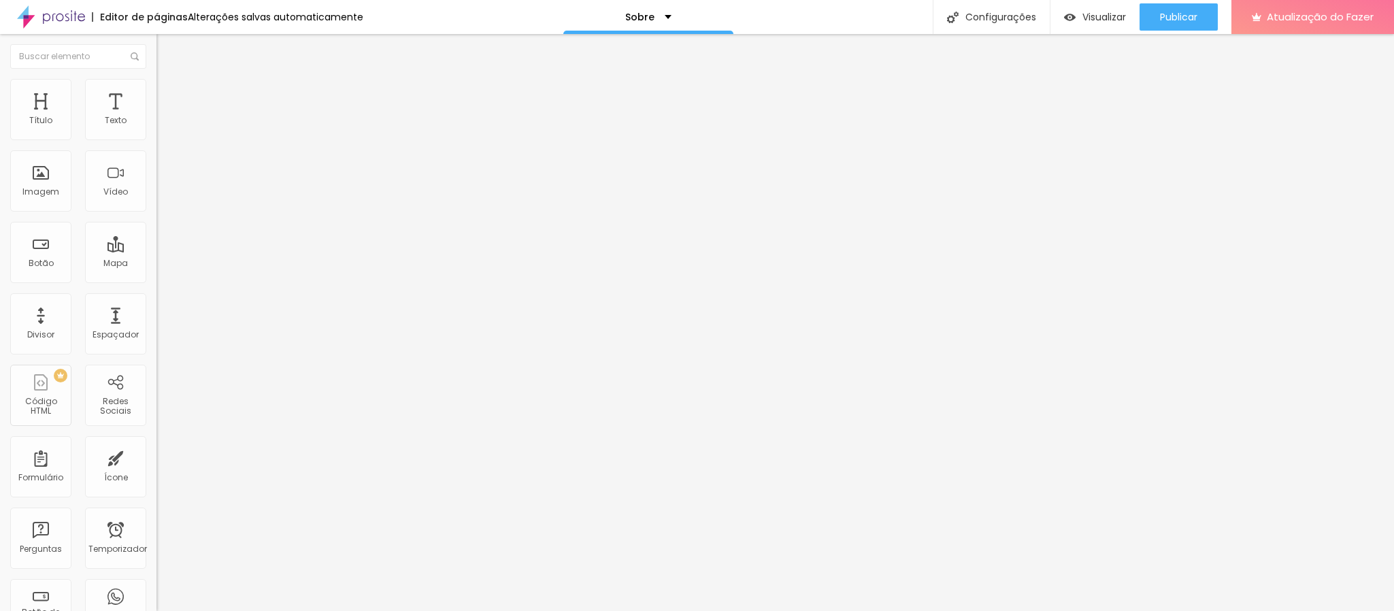
type input "9"
type input "8"
type input "5"
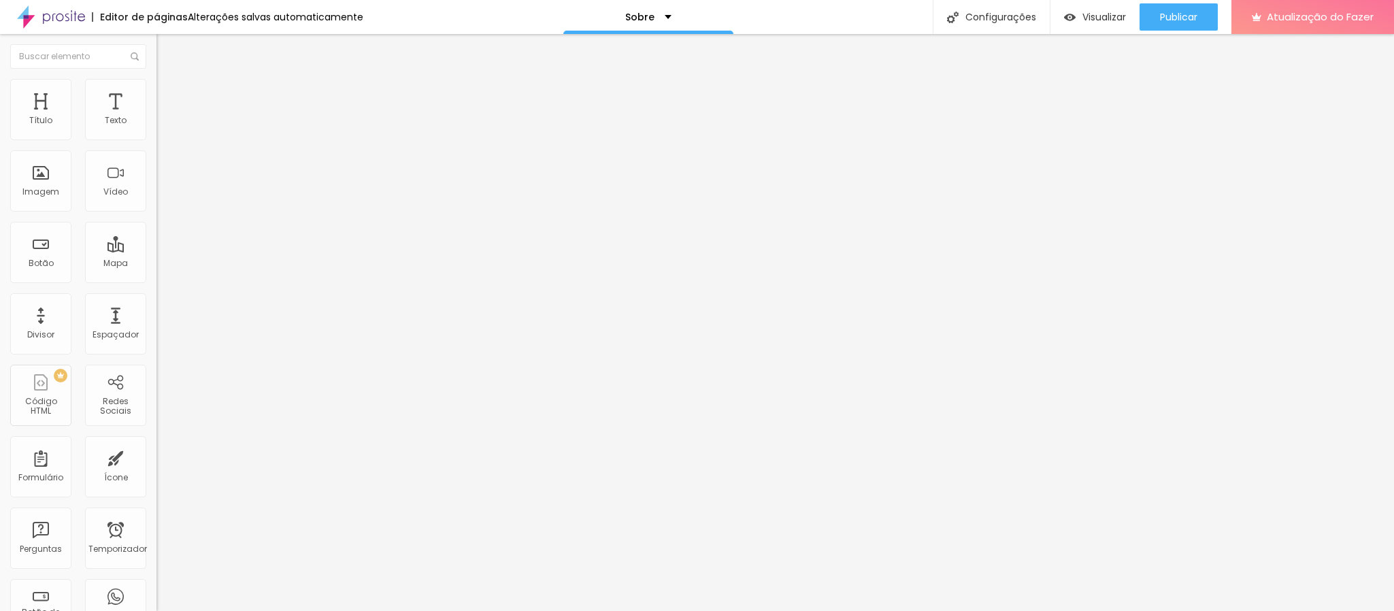
type input "4"
type input "3"
type input "2"
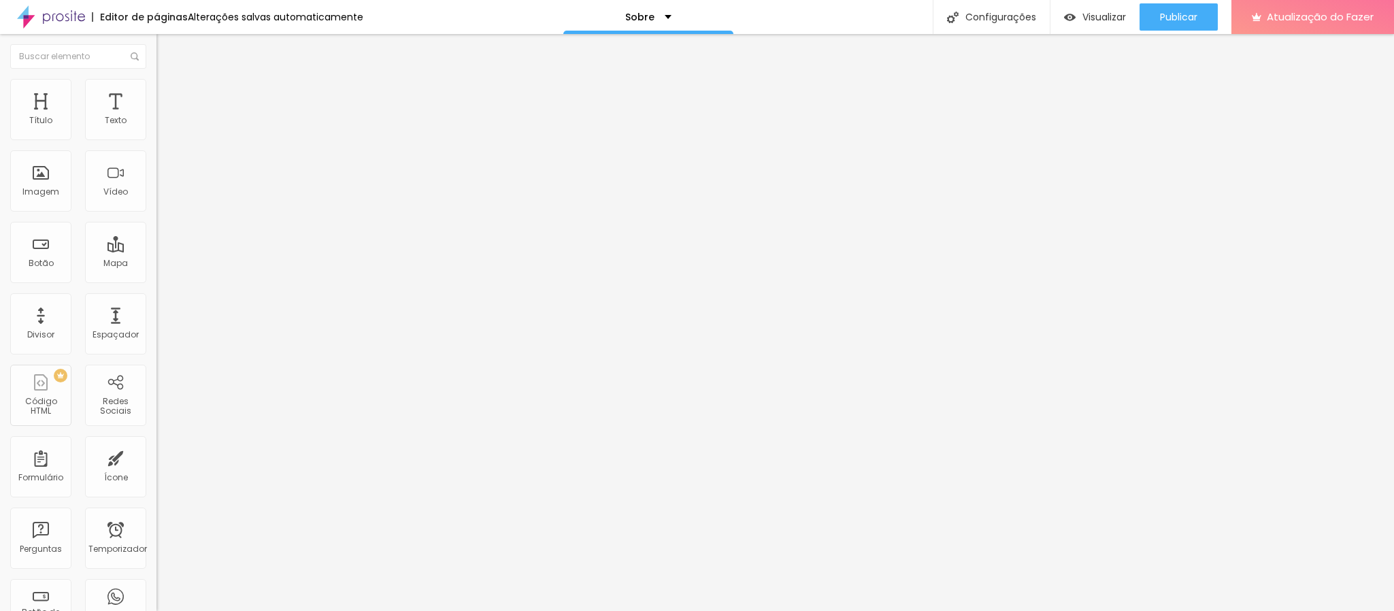
type input "2"
type input "1"
type input "0"
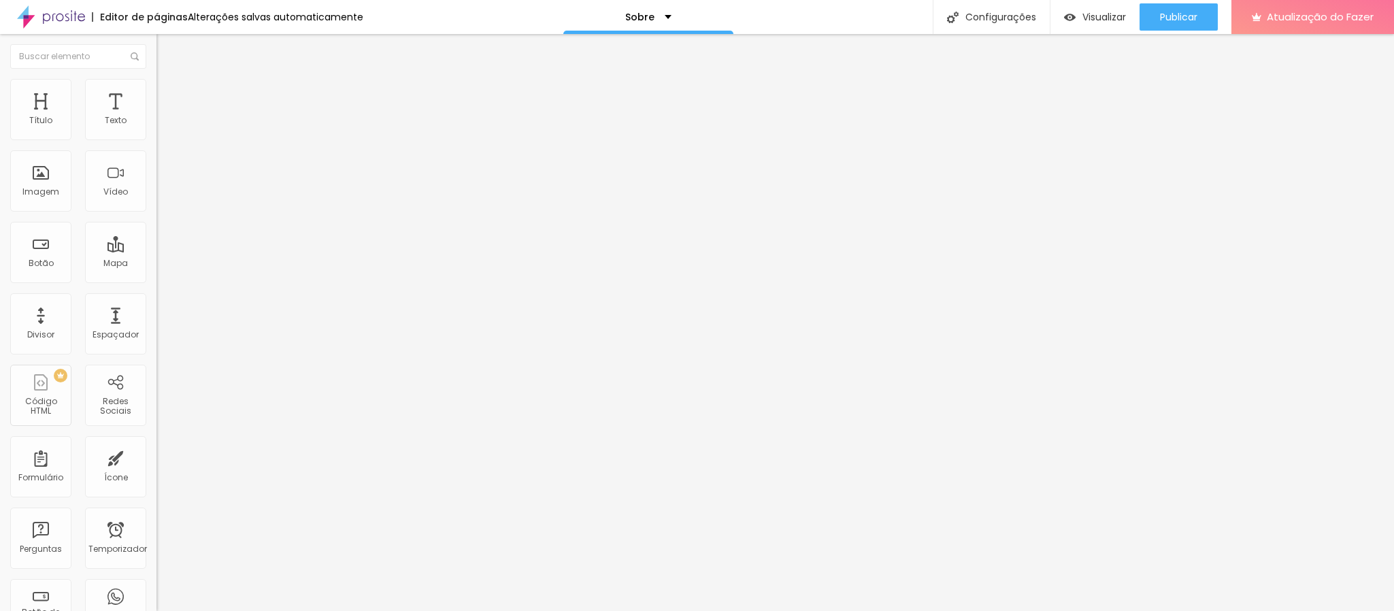
drag, startPoint x: 74, startPoint y: 223, endPoint x: 19, endPoint y: 221, distance: 55.1
type input "0"
click at [47, 354] on div "Divisor" at bounding box center [40, 323] width 61 height 61
click at [46, 354] on div "Divisor" at bounding box center [40, 323] width 61 height 61
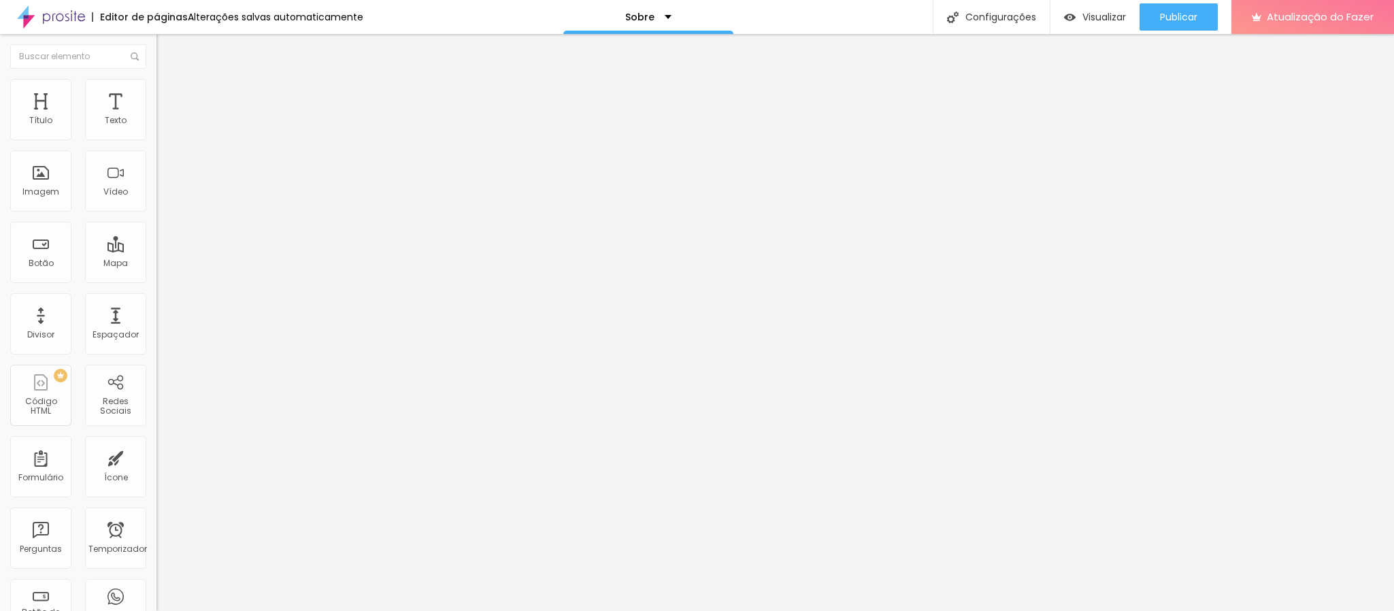
click at [156, 213] on span "Original" at bounding box center [172, 207] width 33 height 12
click at [156, 236] on div "Quadrado 1:1" at bounding box center [234, 232] width 156 height 8
click at [156, 229] on span "Padrão" at bounding box center [171, 224] width 31 height 12
click at [156, 249] on div "Original" at bounding box center [234, 245] width 156 height 8
click at [156, 221] on span "Cinema" at bounding box center [173, 215] width 34 height 12
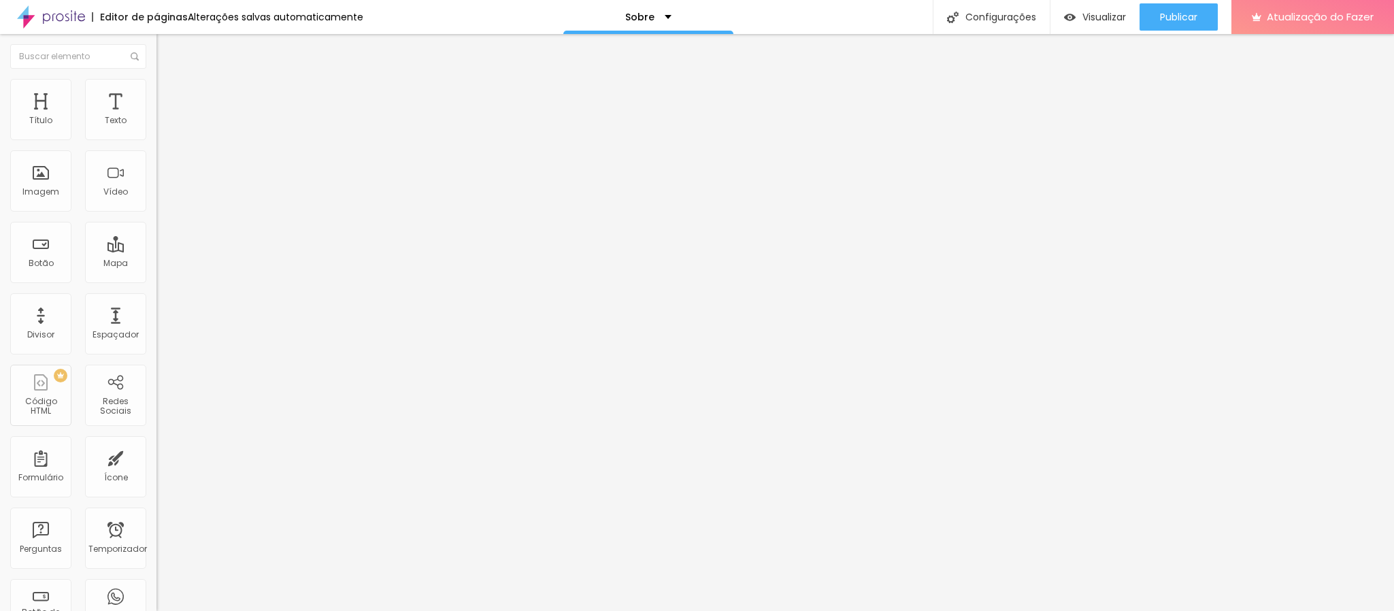
click at [156, 250] on font "Original" at bounding box center [172, 245] width 33 height 12
click at [156, 213] on span "Original" at bounding box center [172, 207] width 33 height 12
click at [169, 94] on font "Estilo" at bounding box center [179, 88] width 21 height 12
type input "85"
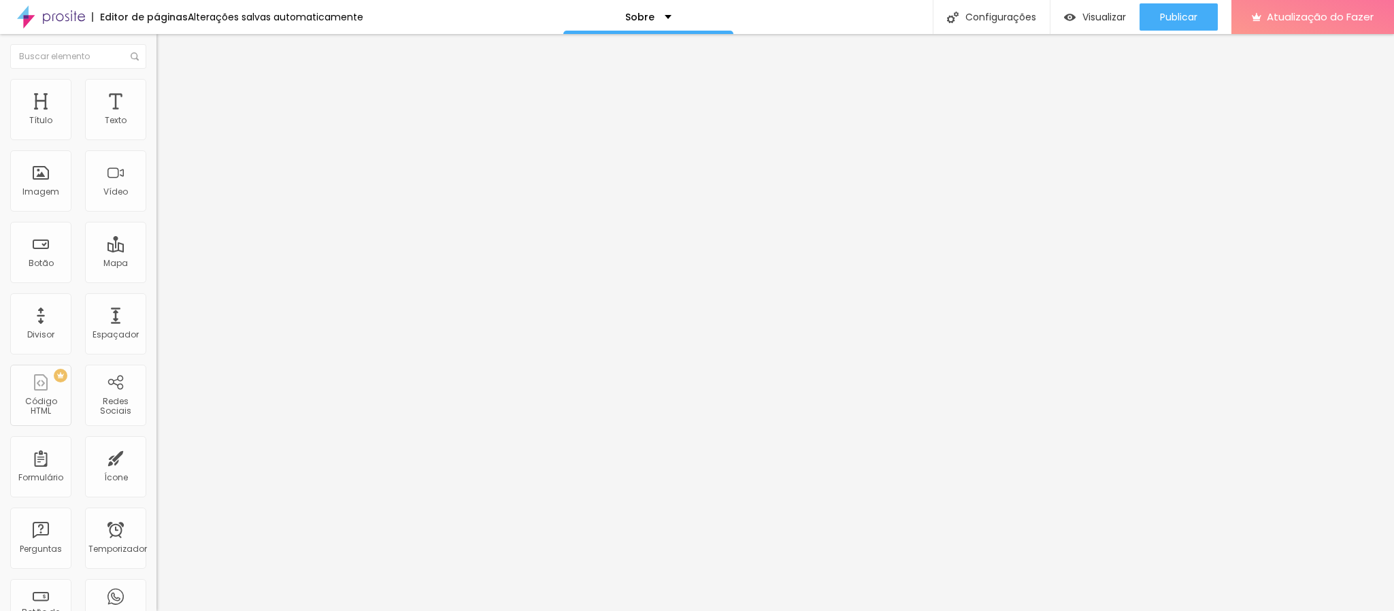
type input "90"
type input "95"
type input "100"
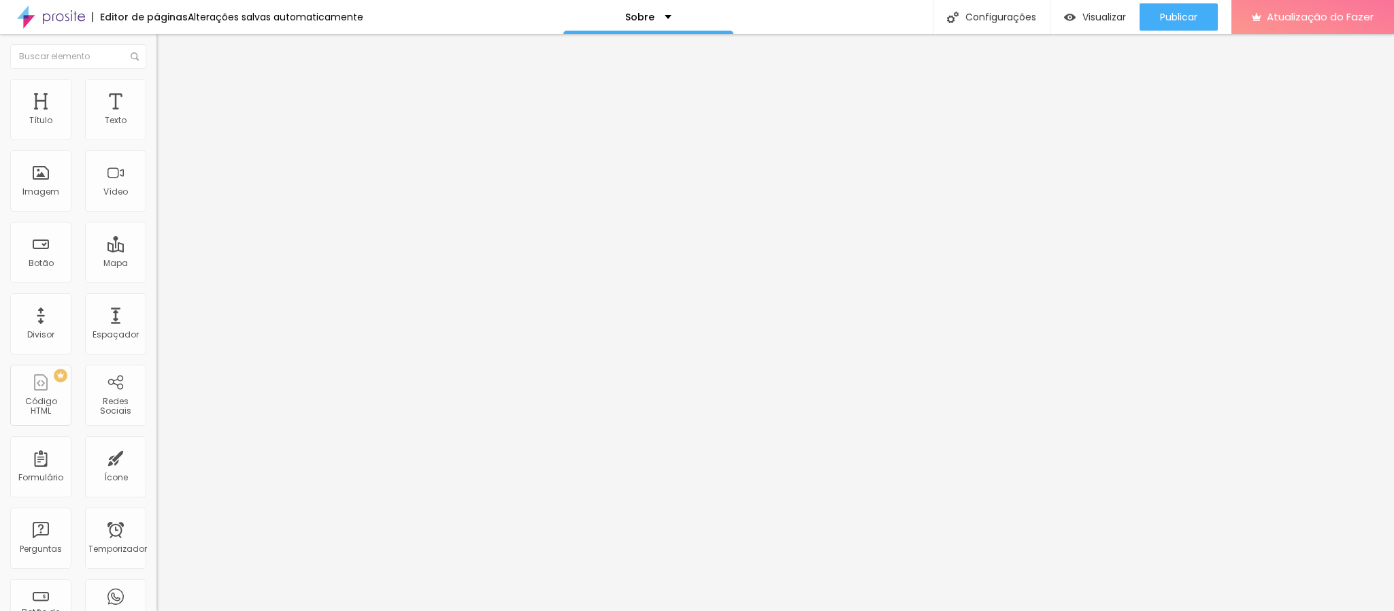
drag, startPoint x: 118, startPoint y: 149, endPoint x: 147, endPoint y: 147, distance: 28.6
type input "100"
click at [156, 139] on input "range" at bounding box center [200, 134] width 88 height 11
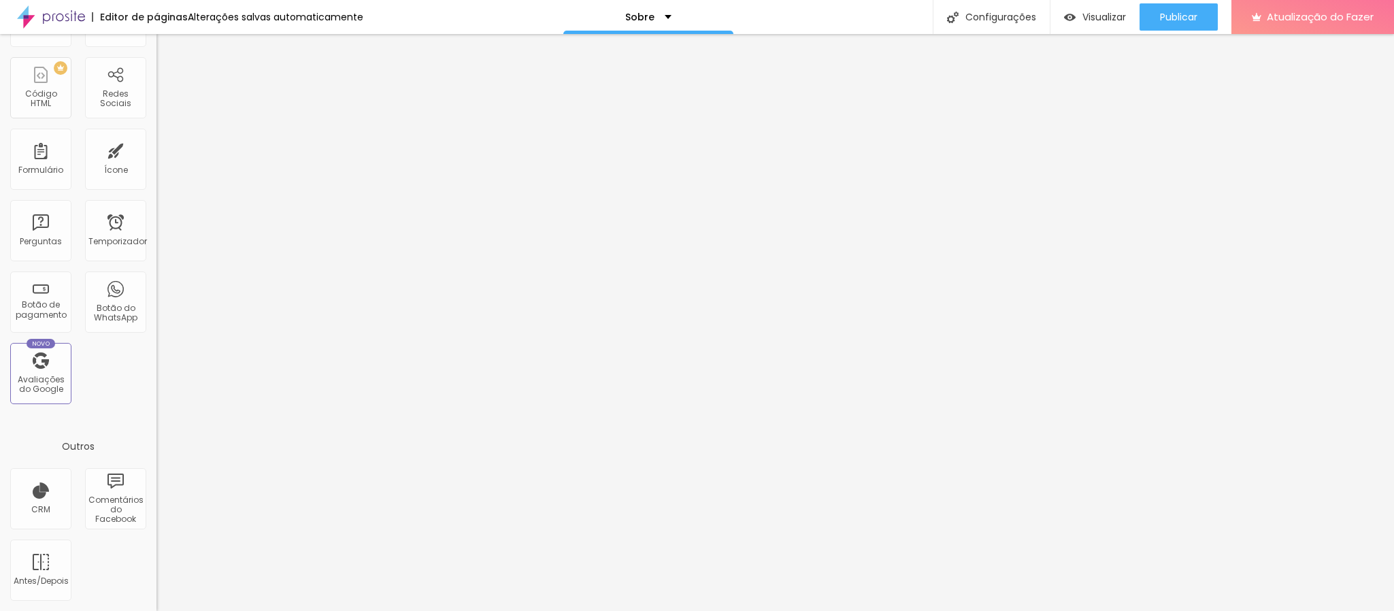
scroll to position [714, 0]
click at [94, 323] on font "Botão do WhatsApp" at bounding box center [116, 312] width 44 height 21
click at [85, 333] on div "Botão do WhatsApp" at bounding box center [115, 301] width 61 height 61
click at [48, 395] on font "Avaliações do Google" at bounding box center [41, 383] width 47 height 21
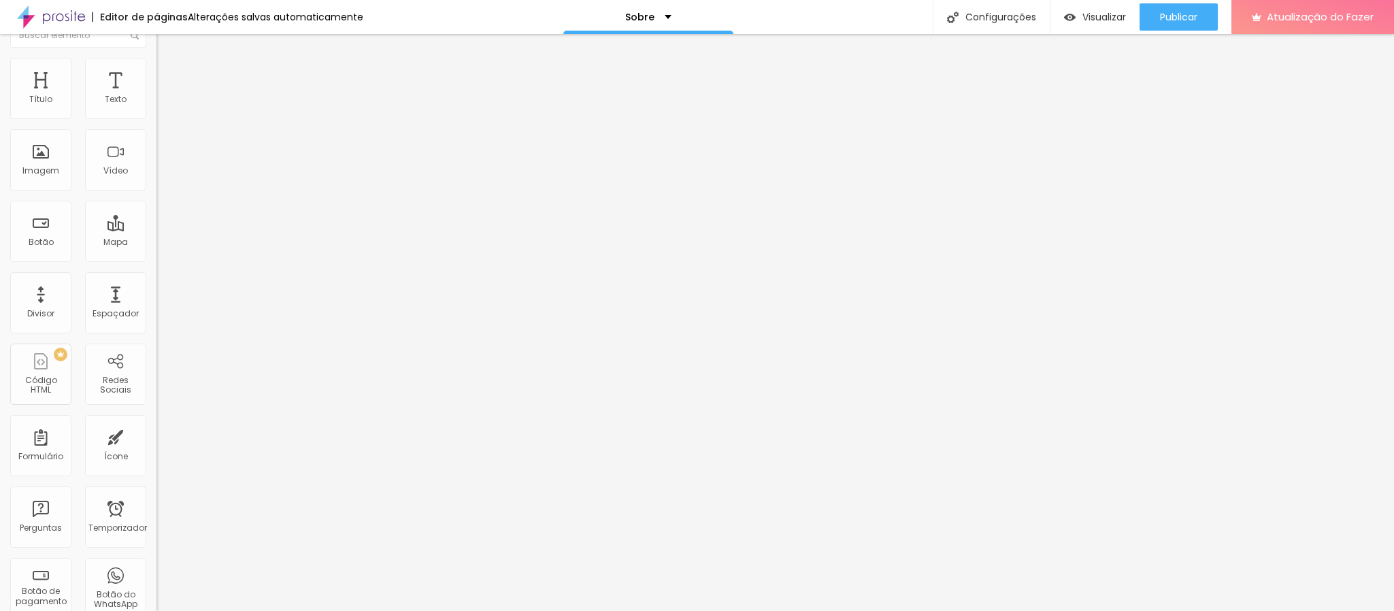
scroll to position [0, 0]
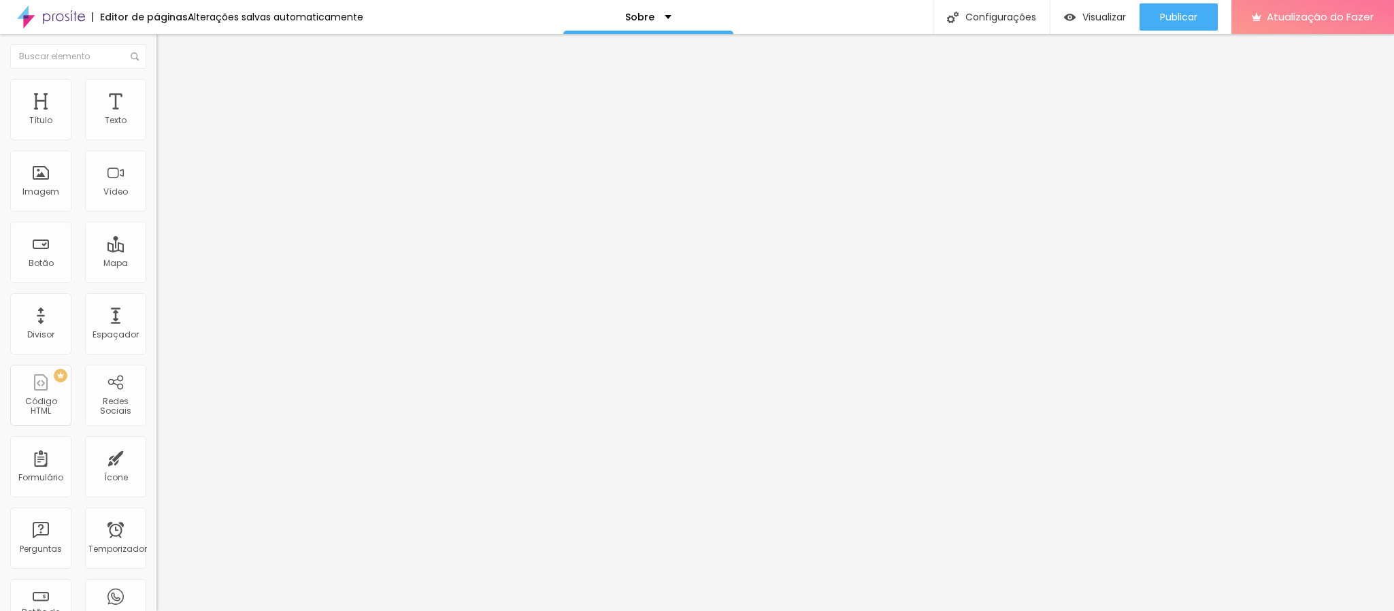
click at [156, 272] on input at bounding box center [248, 279] width 185 height 14
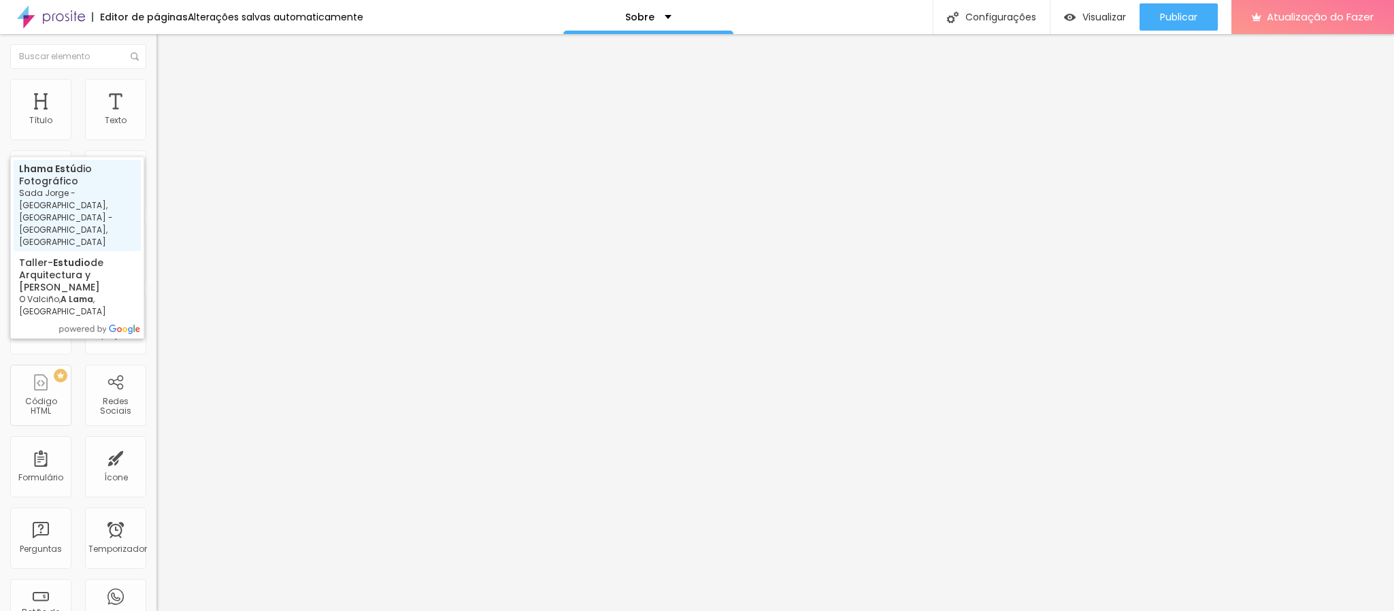
type input "Lhama Estúdio Fotográfico, Sada Jorge - [GEOGRAPHIC_DATA], [GEOGRAPHIC_DATA] - …"
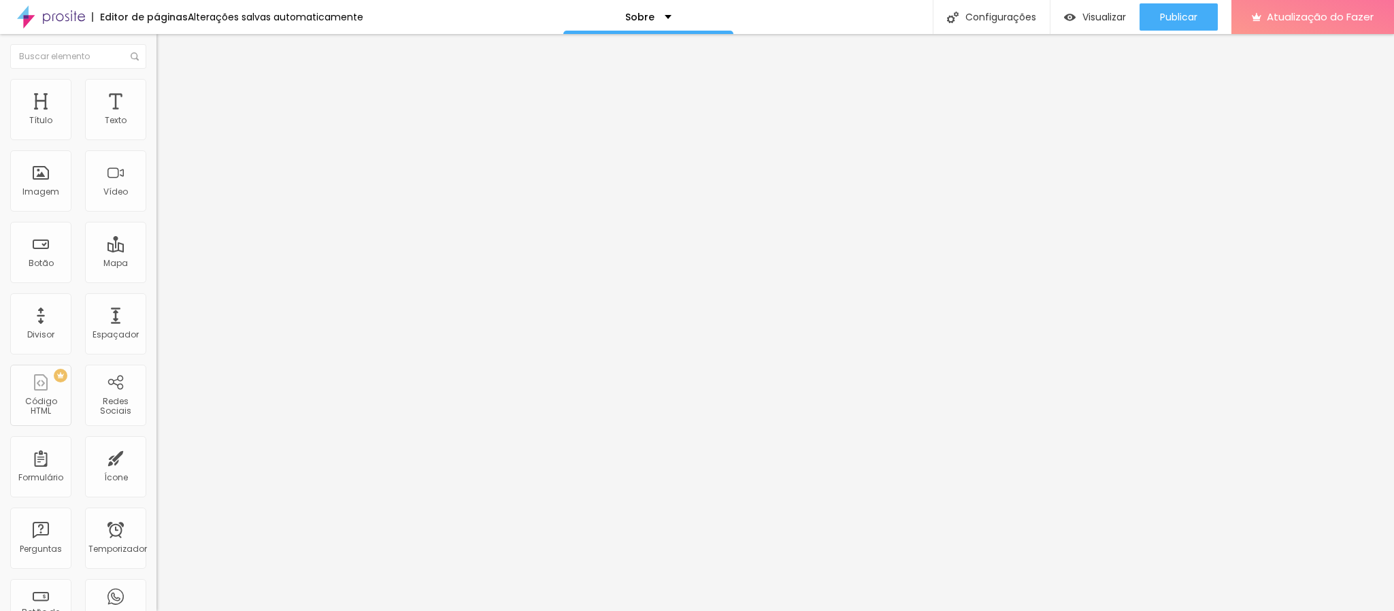
click at [156, 57] on button "Editar nulo" at bounding box center [234, 49] width 156 height 31
click at [156, 90] on li "Estilo" at bounding box center [234, 86] width 156 height 14
drag, startPoint x: 41, startPoint y: 158, endPoint x: 61, endPoint y: 160, distance: 19.8
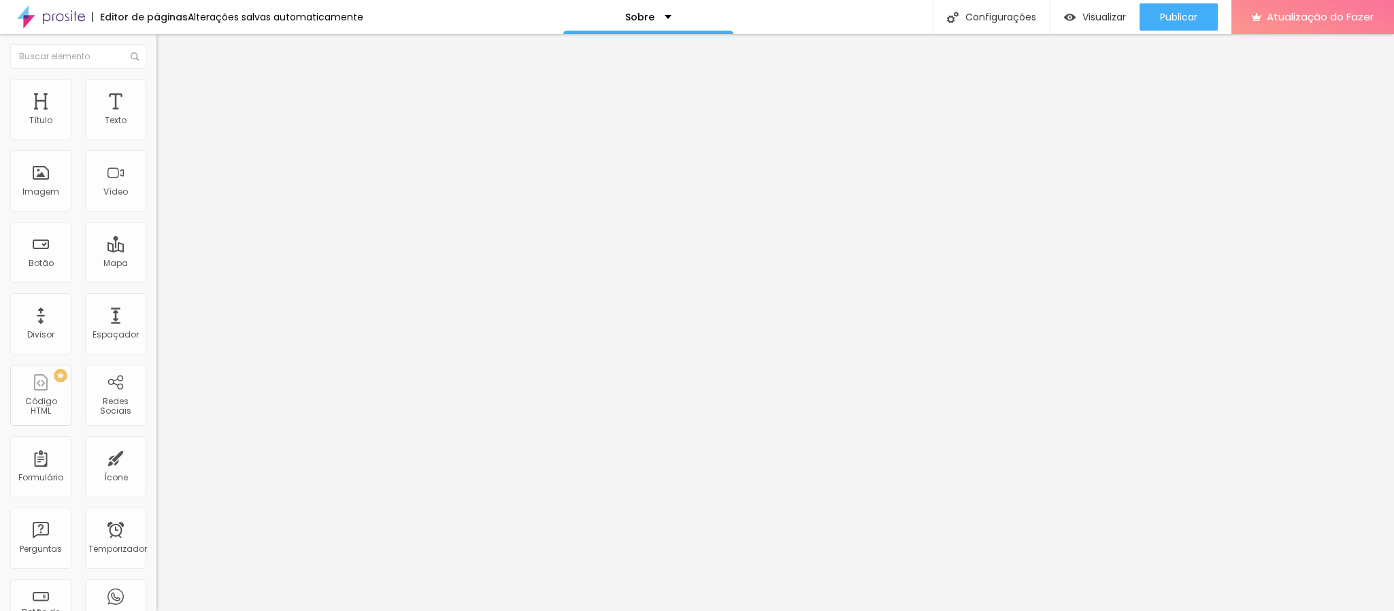
click at [156, 141] on div "Tamanho 19 px" at bounding box center [234, 123] width 156 height 35
drag, startPoint x: 39, startPoint y: 144, endPoint x: 53, endPoint y: 146, distance: 14.4
click at [156, 141] on div "Tamanho 19 px" at bounding box center [234, 123] width 156 height 35
type input "20"
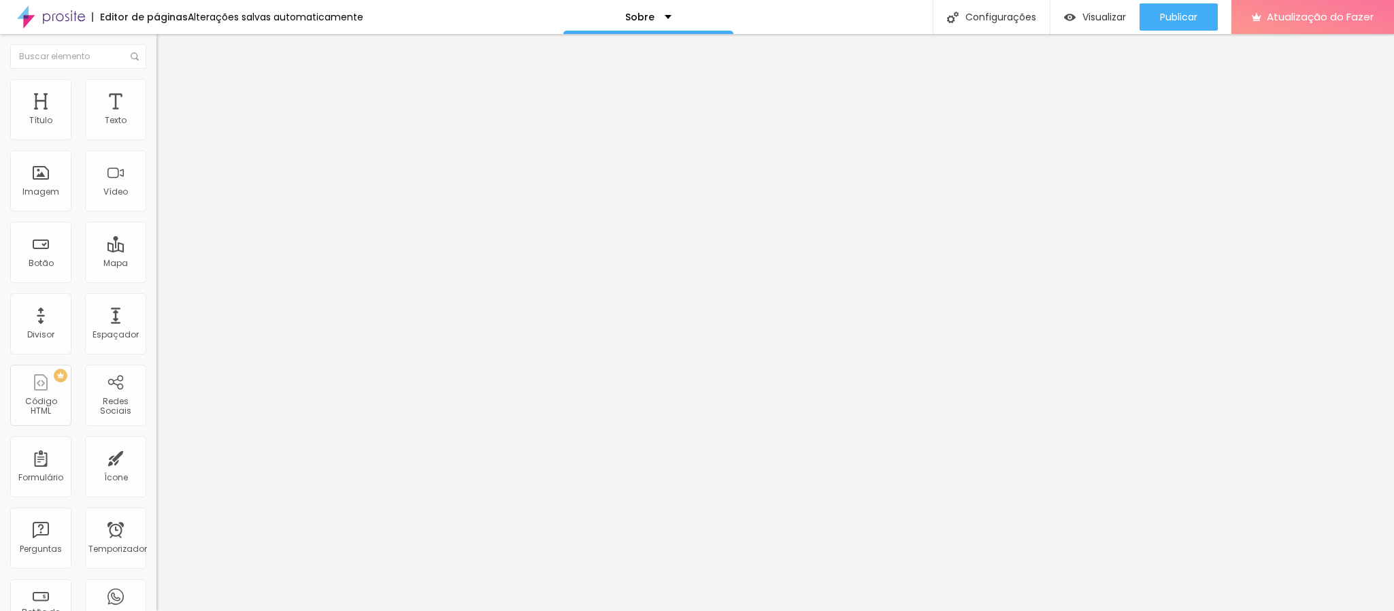
type input "21"
type input "22"
type input "23"
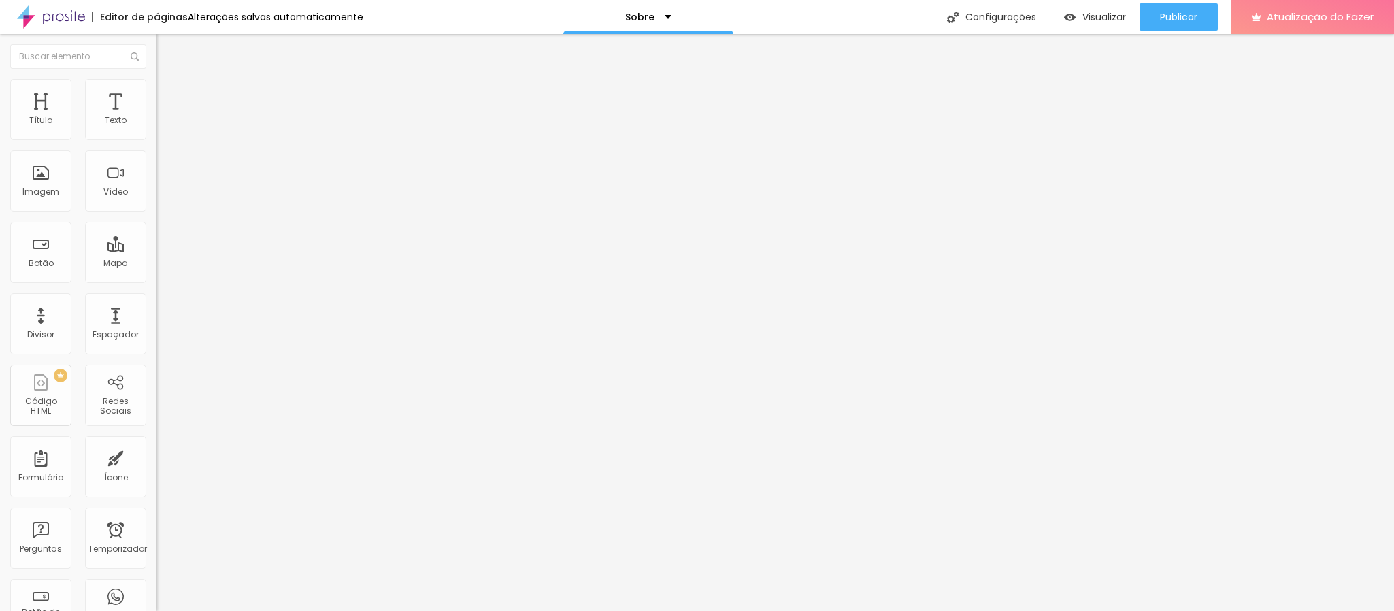
type input "23"
type input "24"
type input "25"
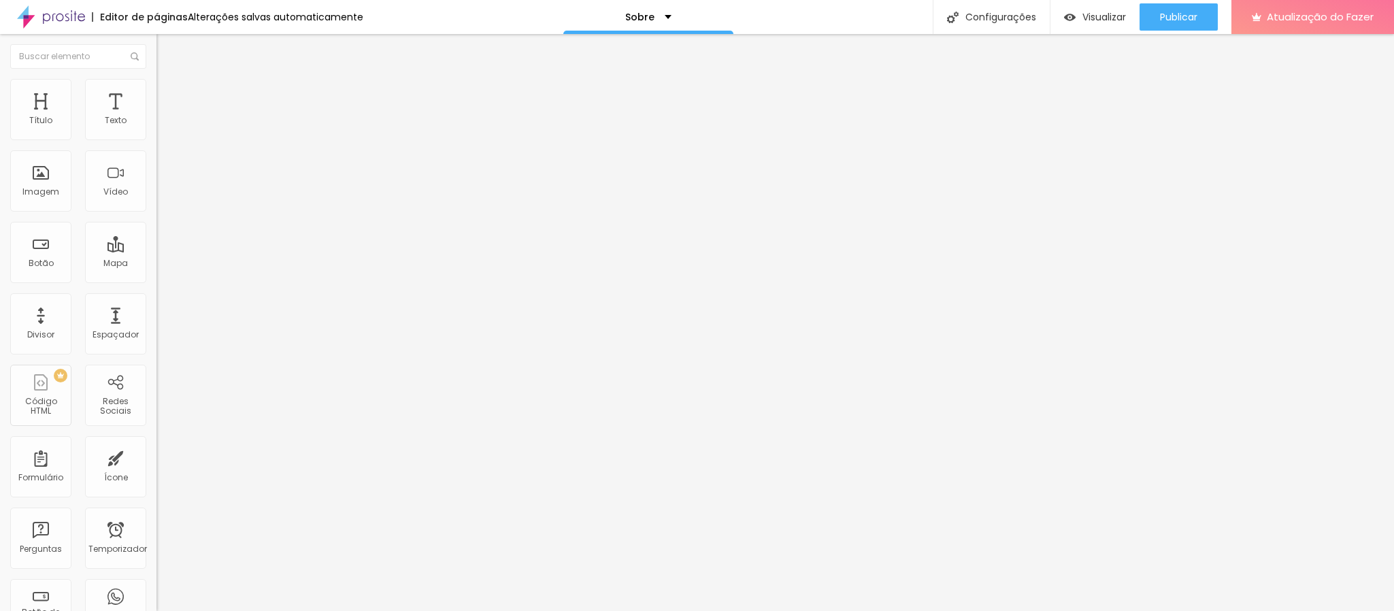
type input "26"
type input "27"
drag, startPoint x: 39, startPoint y: 148, endPoint x: 78, endPoint y: 151, distance: 38.9
type input "27"
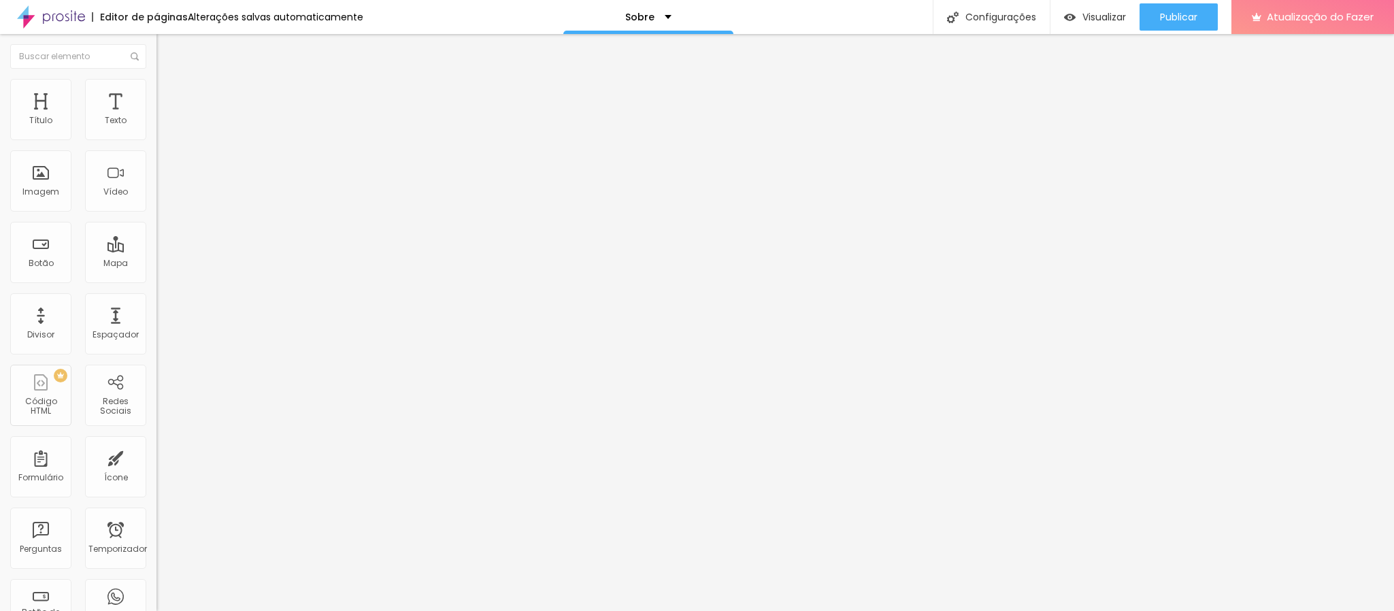
click at [156, 139] on input "range" at bounding box center [200, 134] width 88 height 11
type input "8"
type input "9"
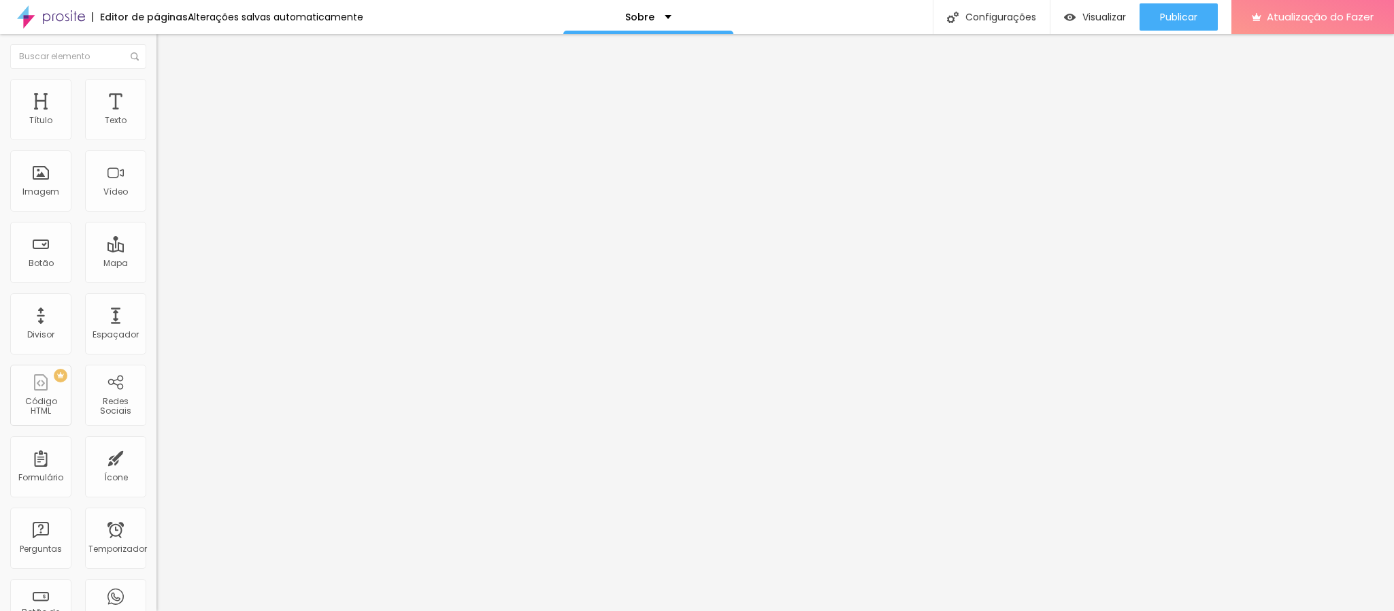
type input "10"
drag, startPoint x: 27, startPoint y: 194, endPoint x: 73, endPoint y: 165, distance: 54.9
click at [156, 174] on input "range" at bounding box center [200, 168] width 88 height 11
click at [156, 93] on img at bounding box center [162, 99] width 12 height 12
click at [156, 88] on li "Estilo" at bounding box center [234, 86] width 156 height 14
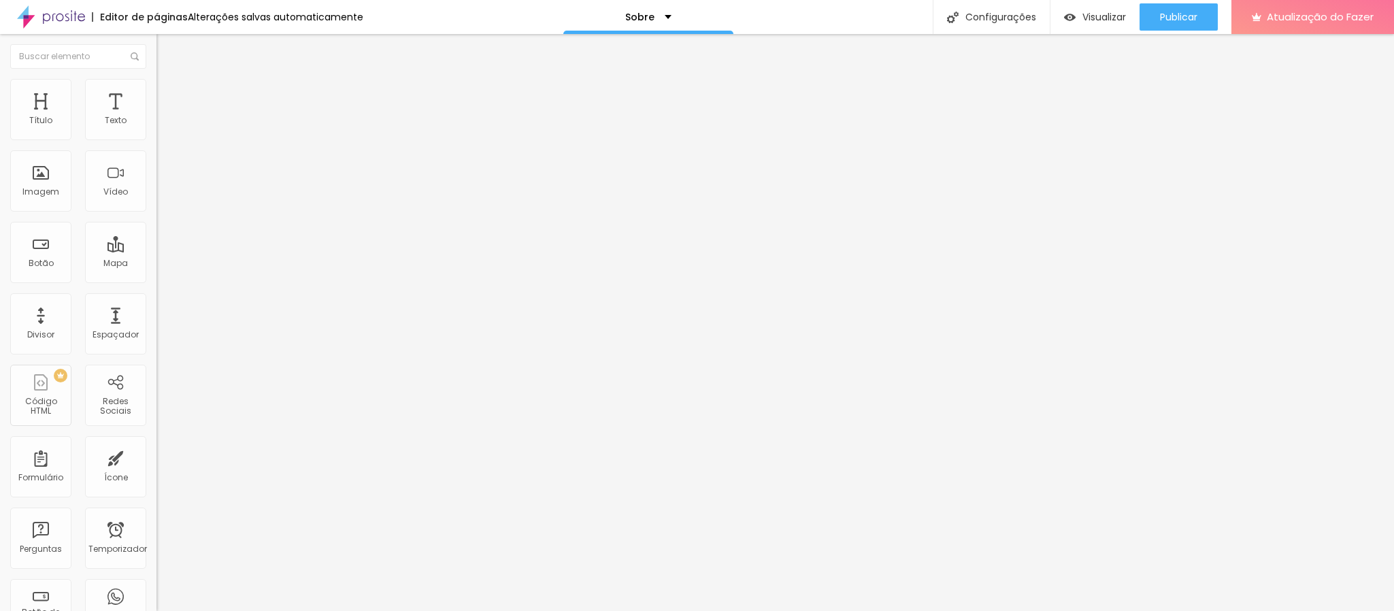
click at [156, 78] on img at bounding box center [162, 71] width 12 height 12
click at [167, 53] on div "Editar nulo" at bounding box center [202, 49] width 71 height 11
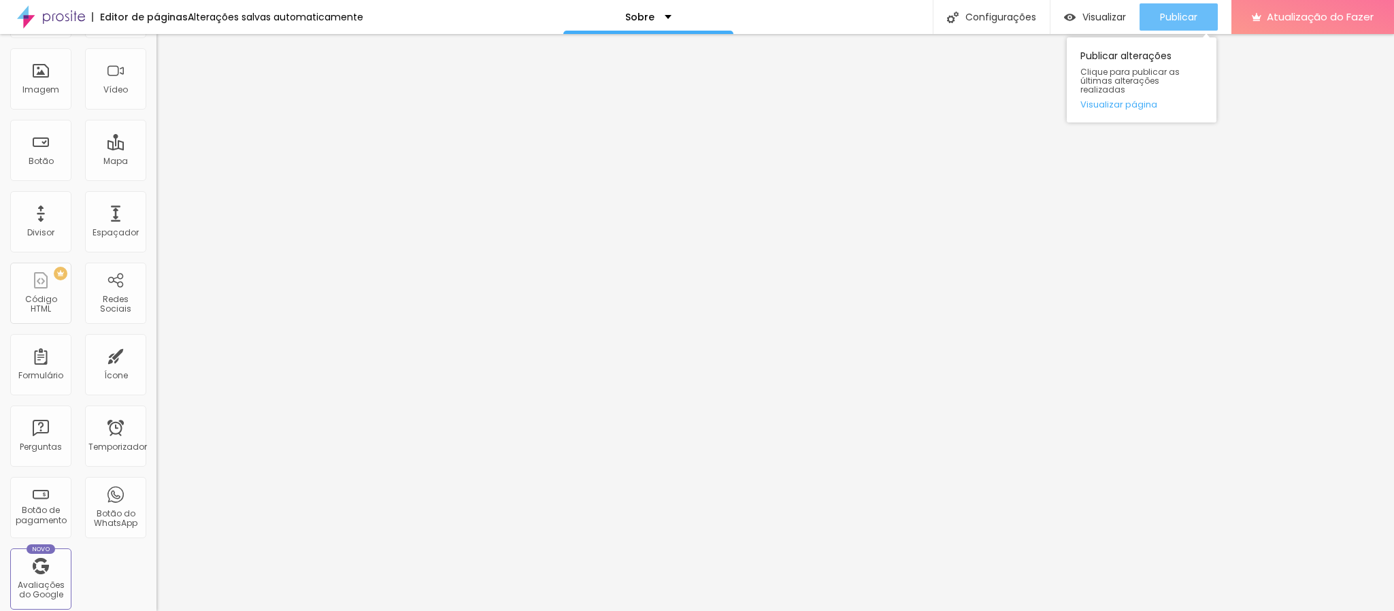
click at [1180, 18] on font "Publicar" at bounding box center [1178, 17] width 37 height 14
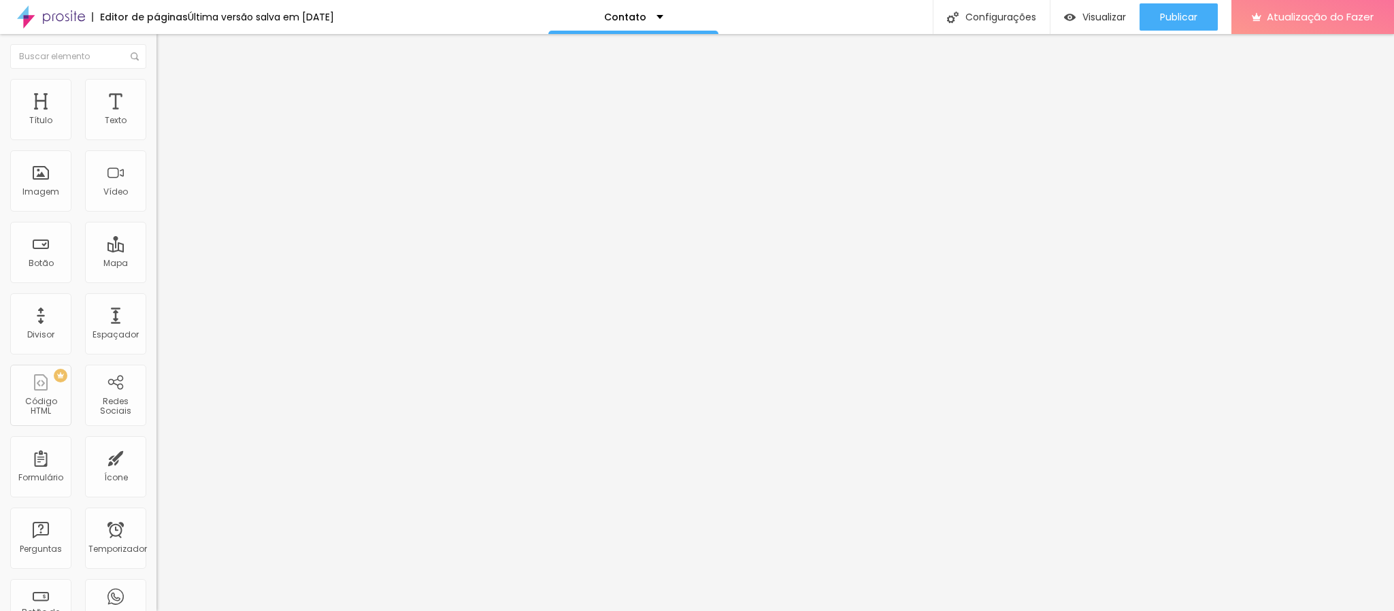
click at [169, 92] on font "Avançado" at bounding box center [191, 88] width 45 height 12
click at [156, 79] on li "Estilo" at bounding box center [234, 72] width 156 height 14
click at [162, 127] on icon "button" at bounding box center [166, 122] width 8 height 8
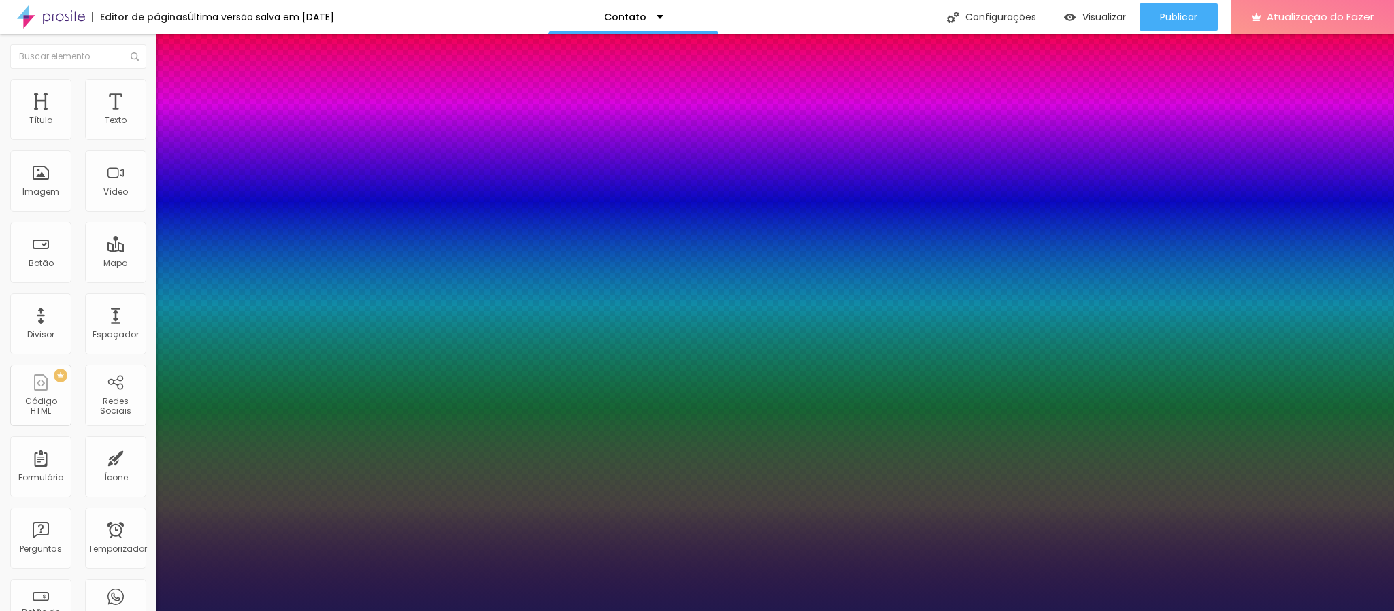
type input "1"
type input "22"
type input "1"
type input "23"
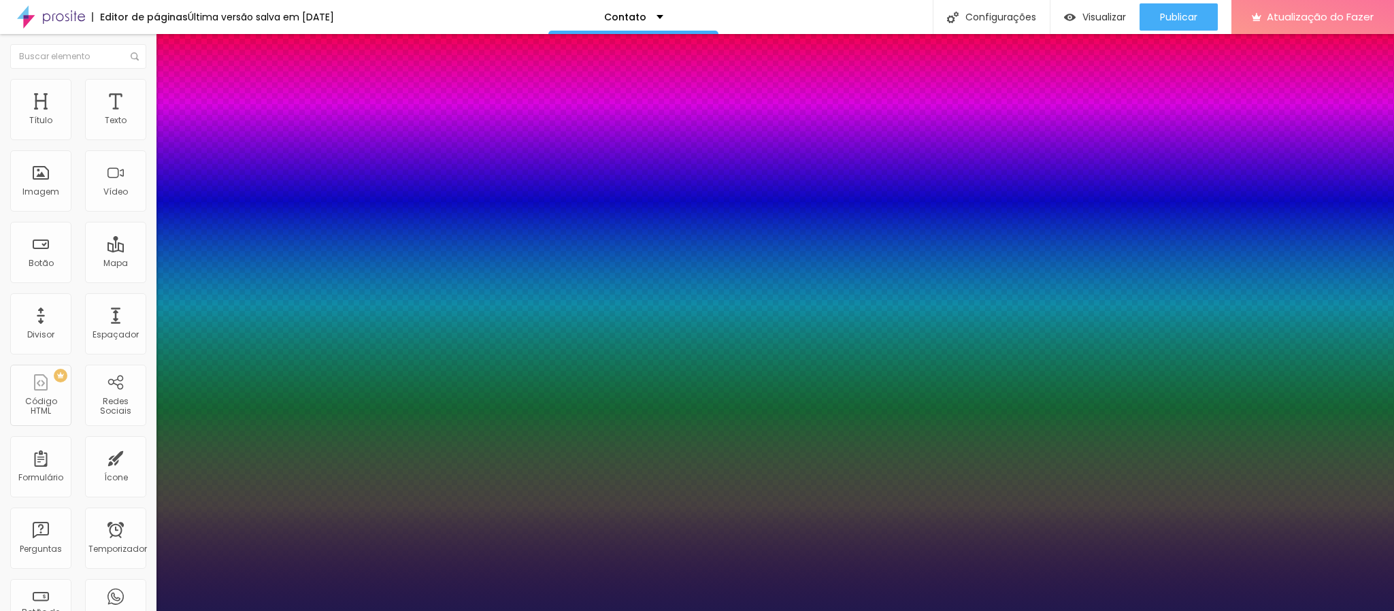
type input "23"
type input "1"
type input "24"
type input "1"
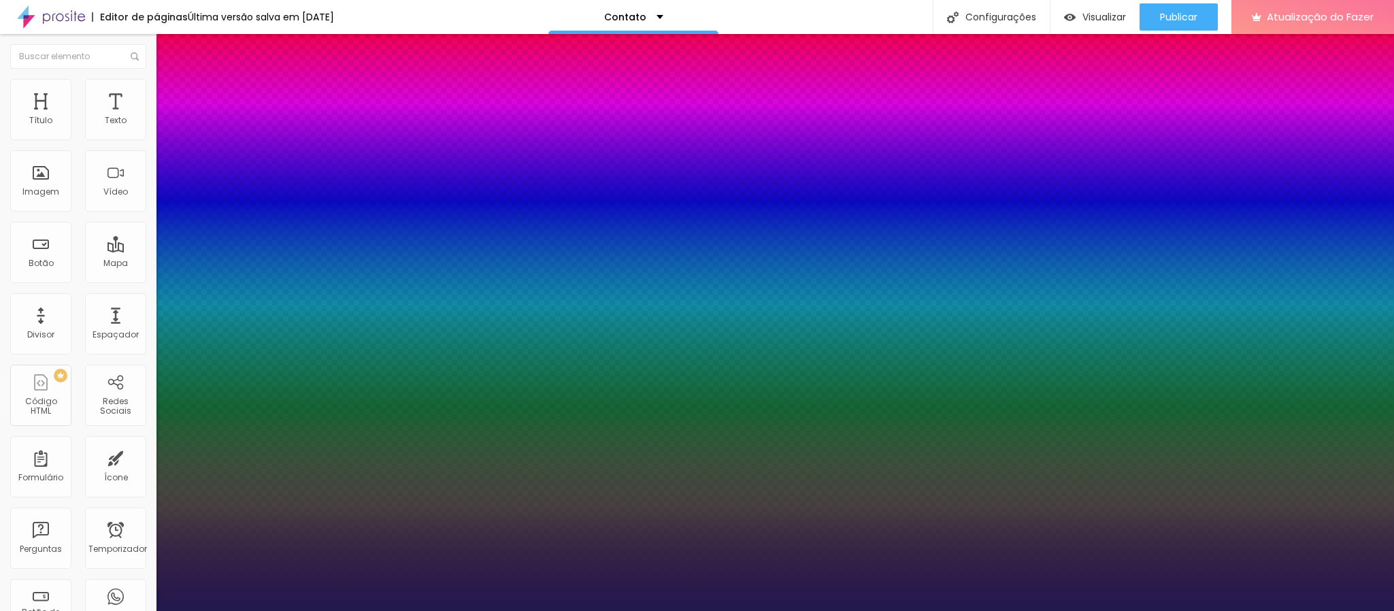
type input "25"
type input "1"
type input "26"
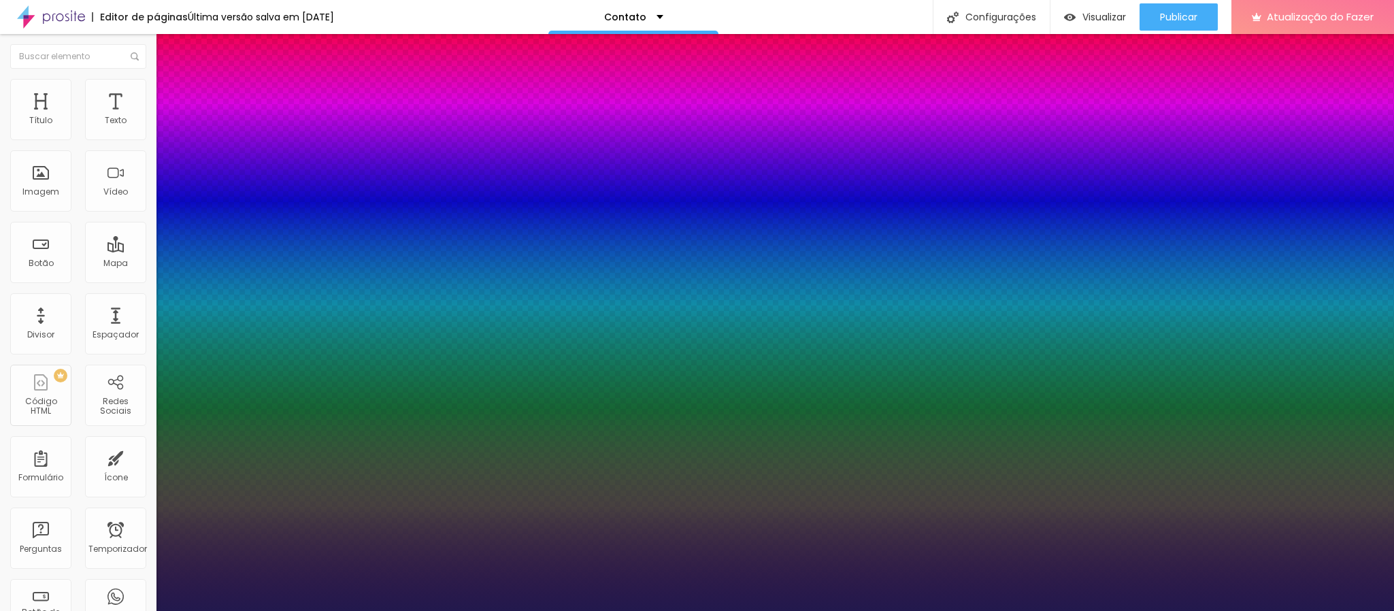
type input "1"
type input "25"
type input "1"
drag, startPoint x: 186, startPoint y: 227, endPoint x: 194, endPoint y: 227, distance: 8.2
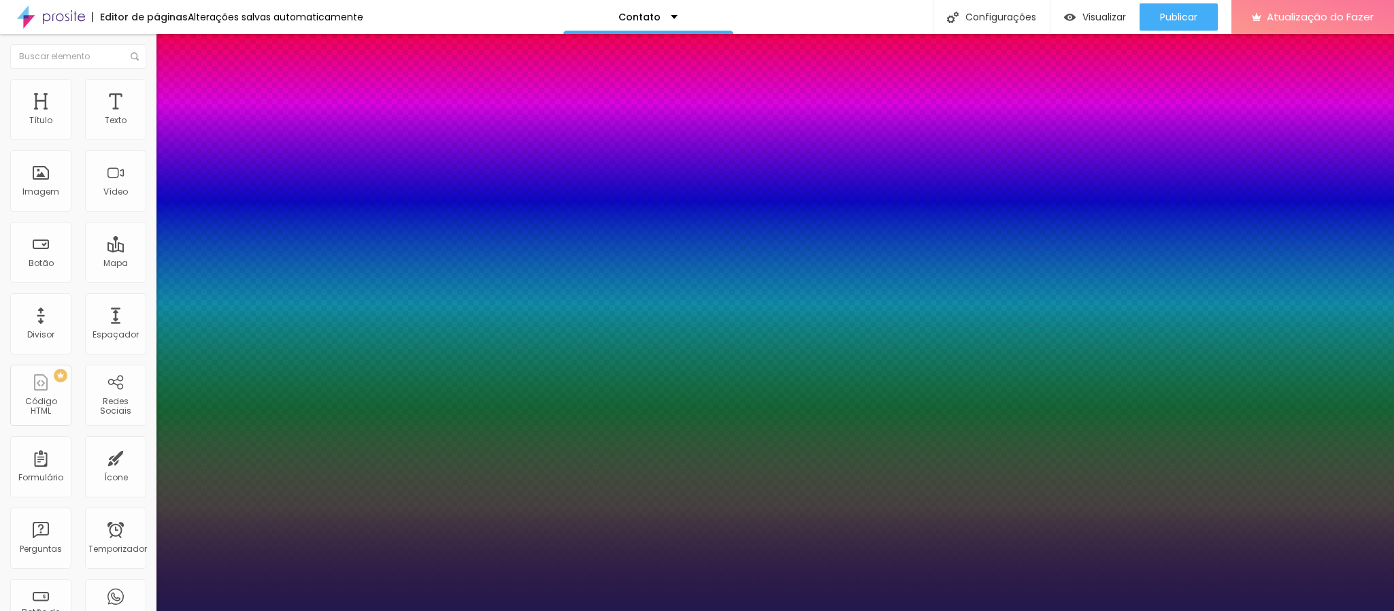
type input "25"
click at [588, 610] on div at bounding box center [697, 611] width 1394 height 0
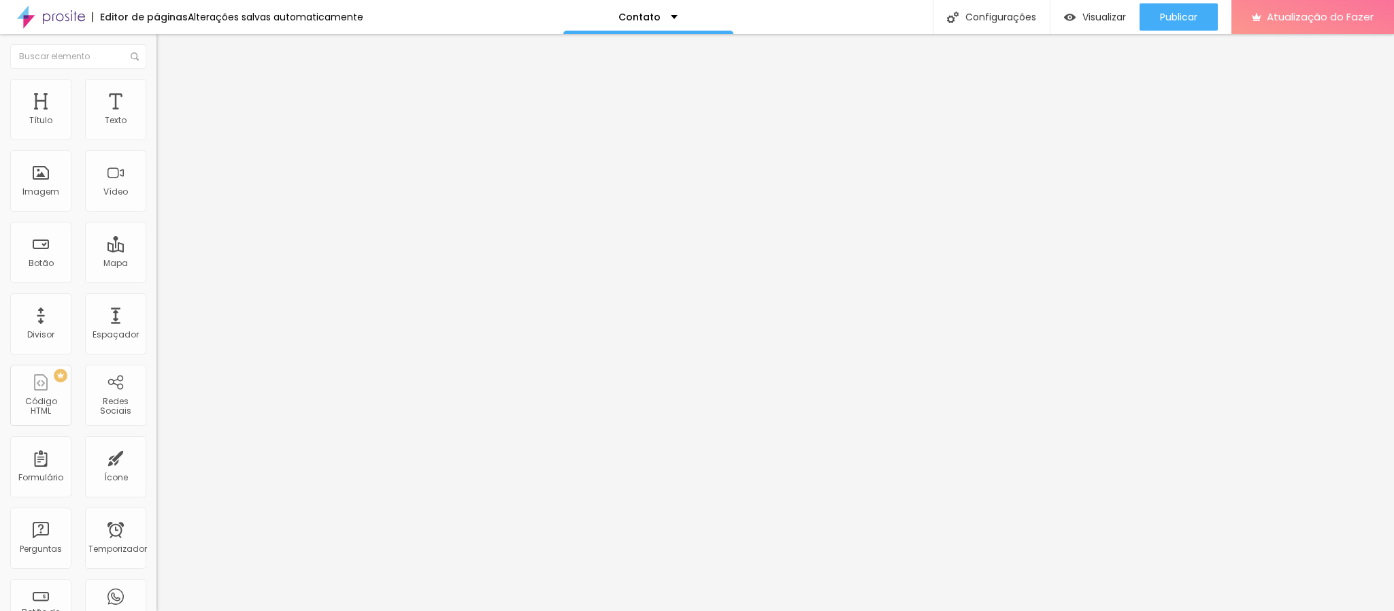
click at [156, 131] on button "button" at bounding box center [165, 123] width 19 height 14
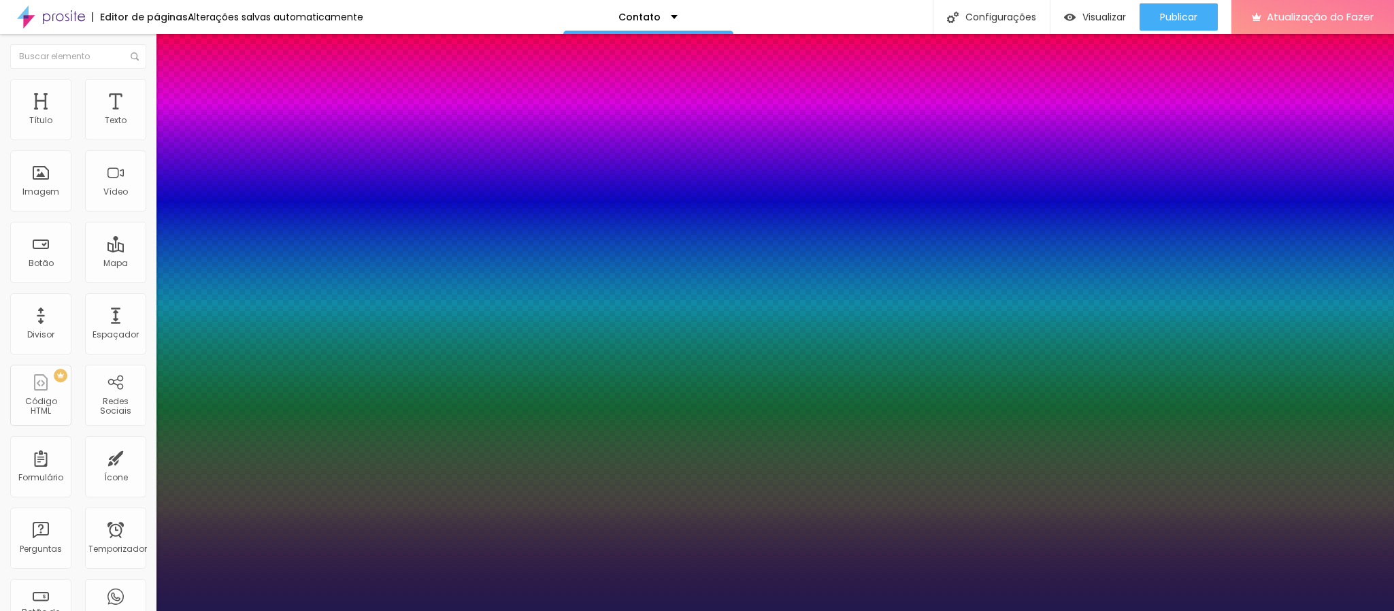
type input "1"
type input "18"
type input "1"
type input "19"
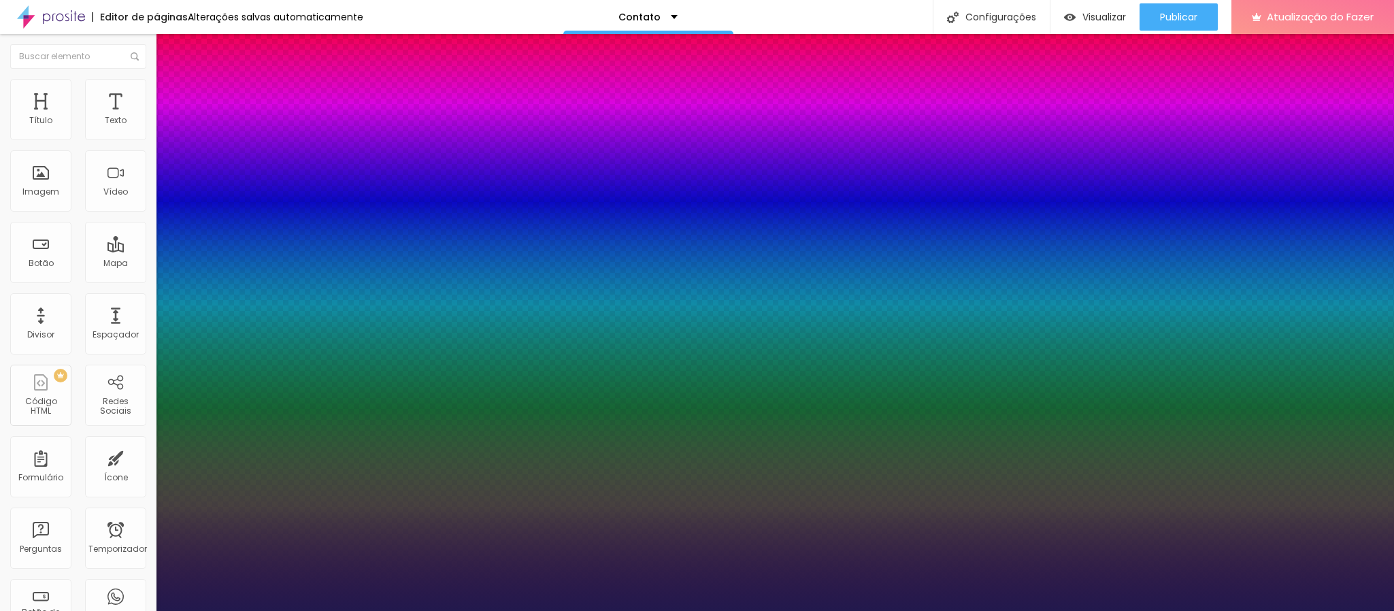
type input "19"
type input "1"
type input "20"
type input "1"
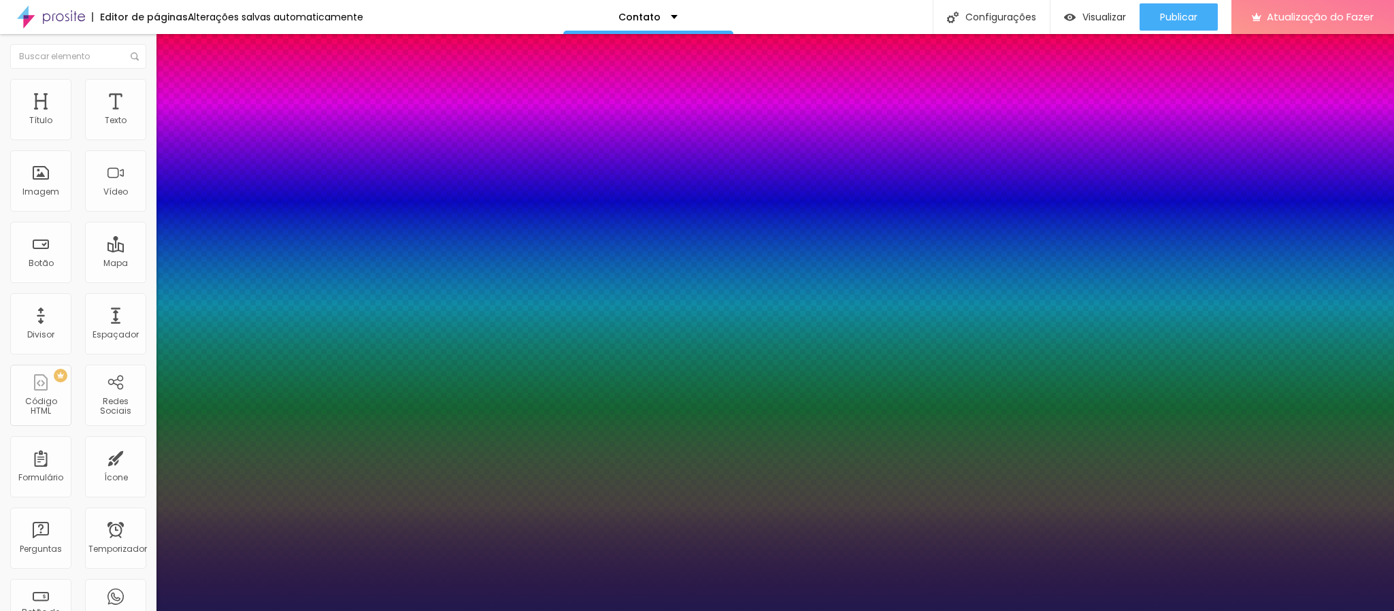
type input "21"
type input "1"
type input "24"
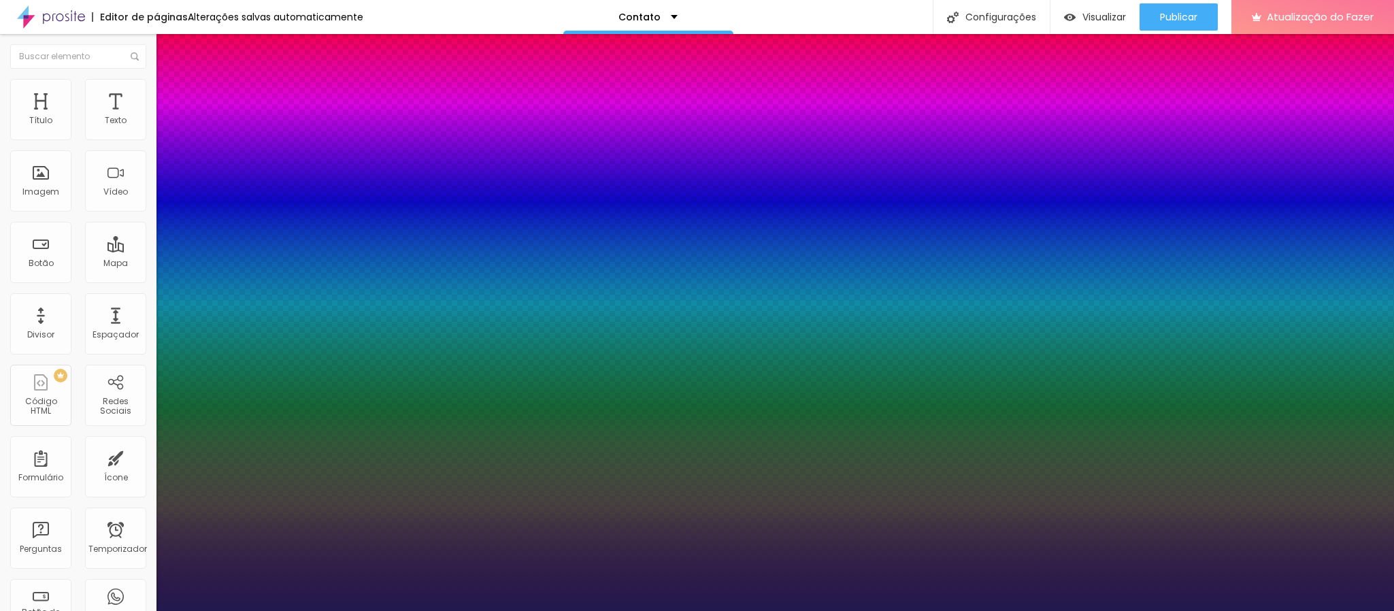
type input "1"
type input "27"
type input "1"
type input "28"
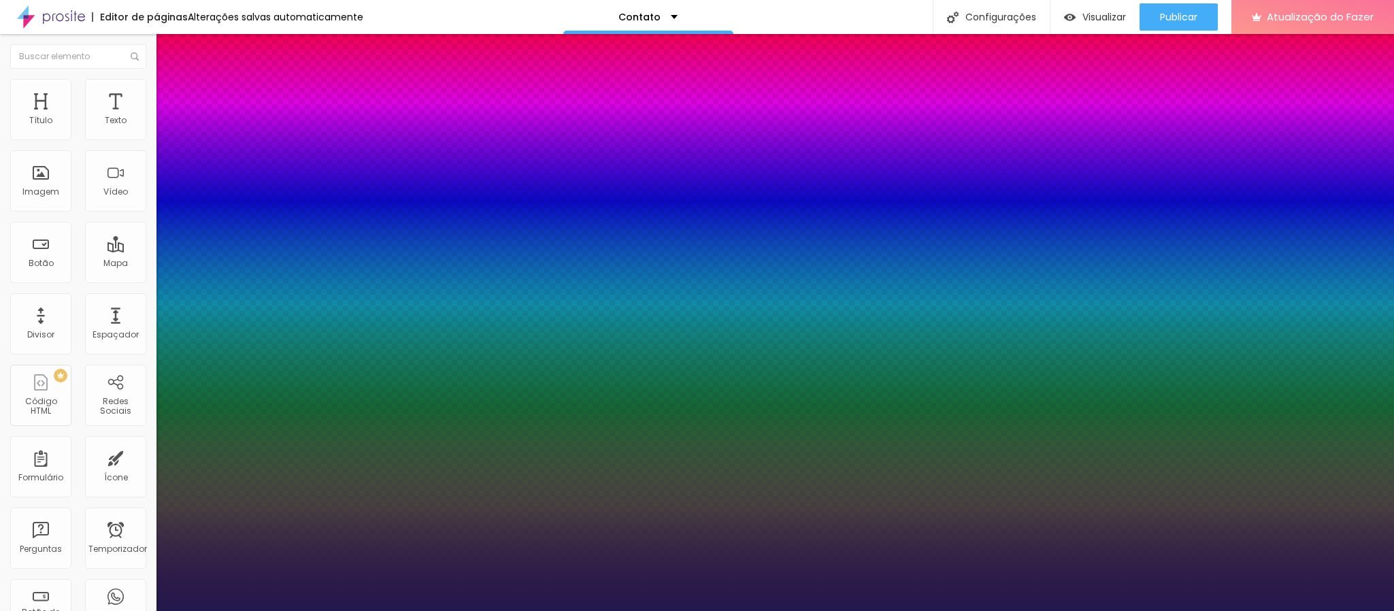
type input "28"
type input "1"
type input "27"
type input "1"
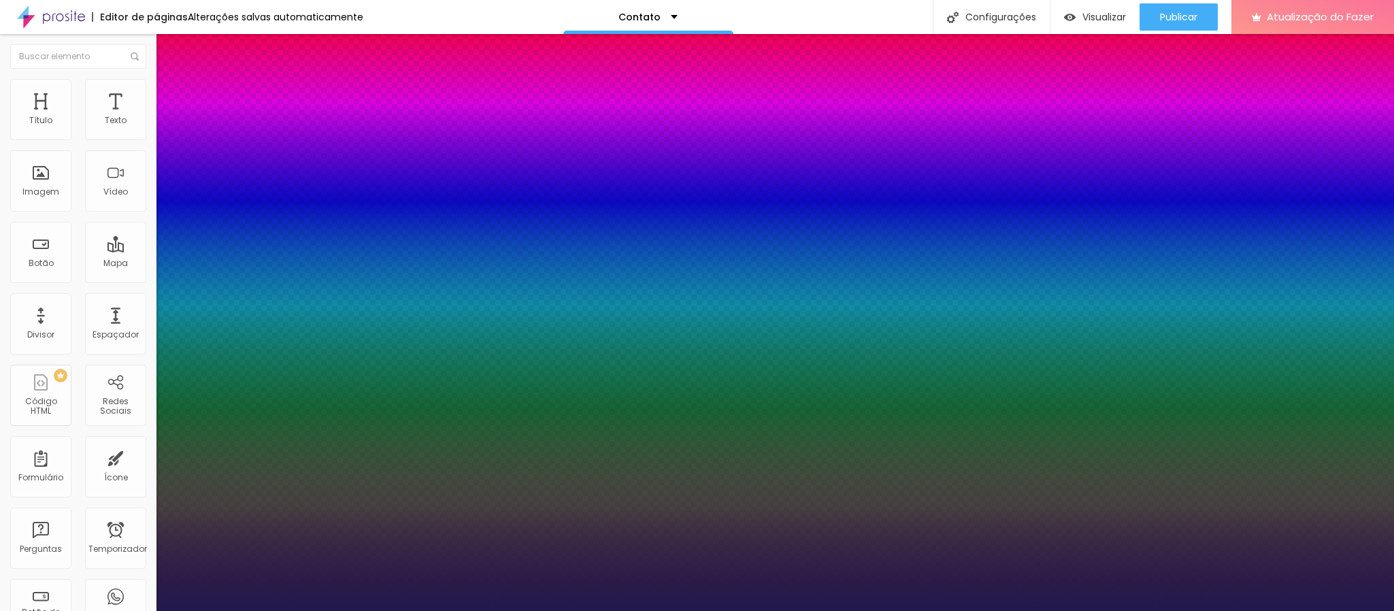
type input "23"
type input "1"
type input "22"
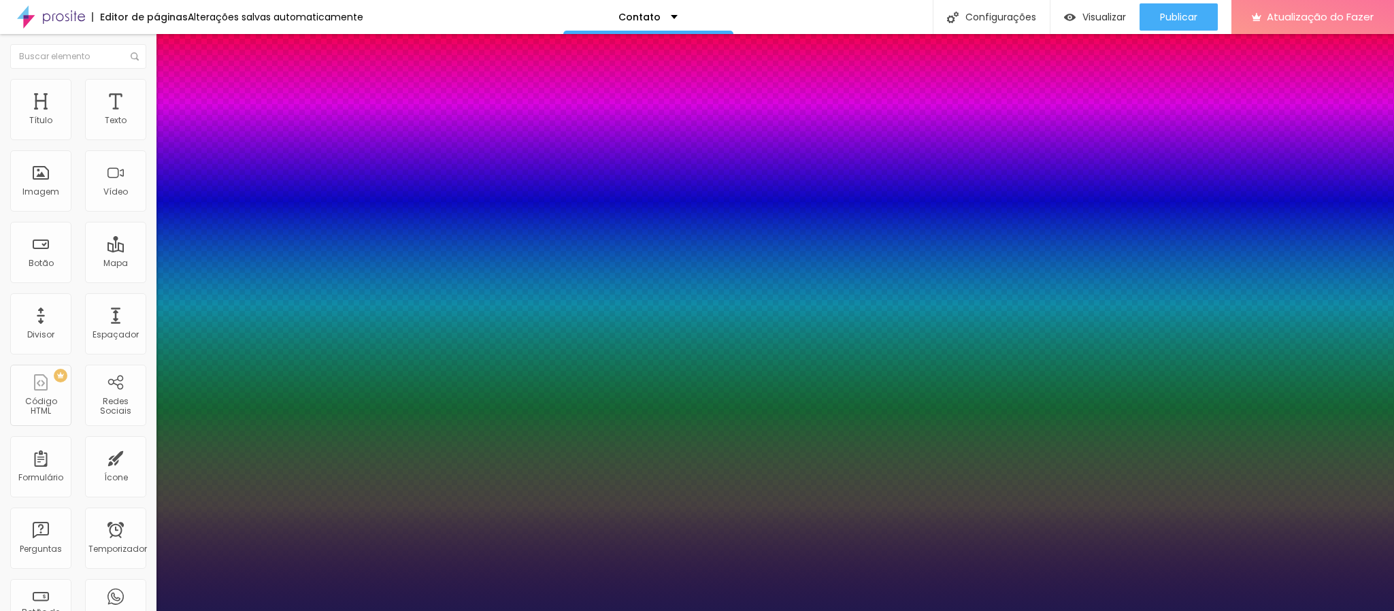
type input "1"
type input "24"
type input "1"
type input "25"
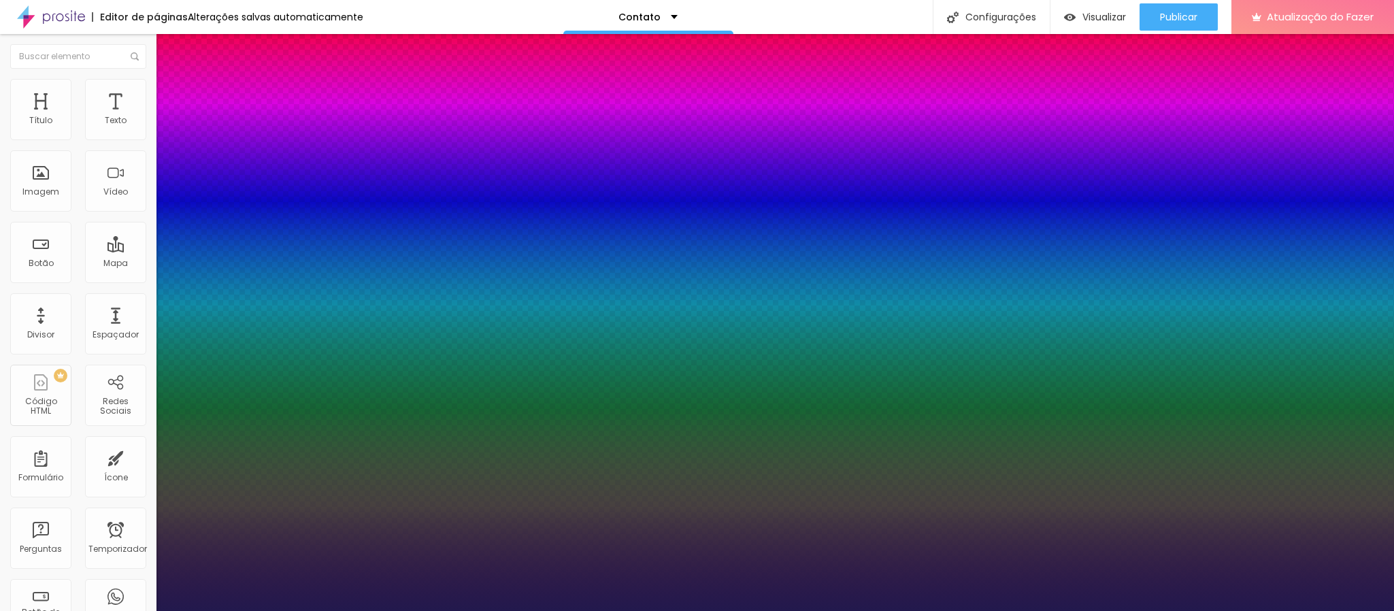
type input "25"
type input "1"
type input "27"
type input "1"
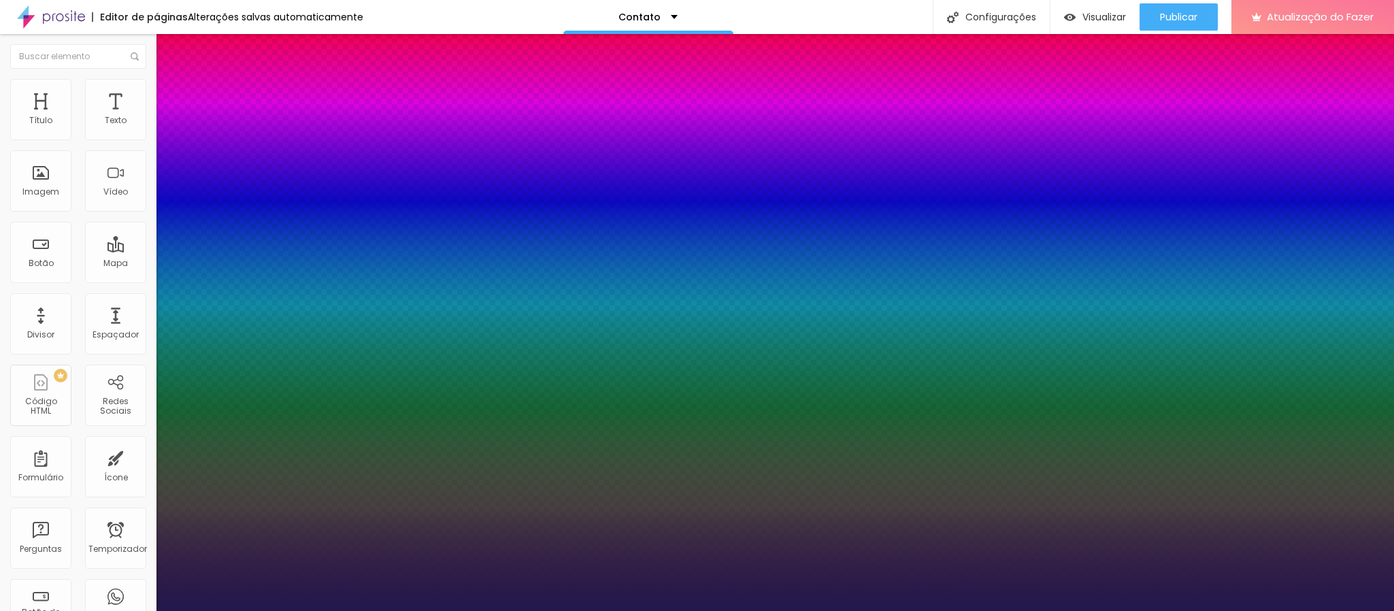
drag, startPoint x: 184, startPoint y: 229, endPoint x: 196, endPoint y: 229, distance: 11.6
type input "27"
click at [425, 610] on div at bounding box center [697, 611] width 1394 height 0
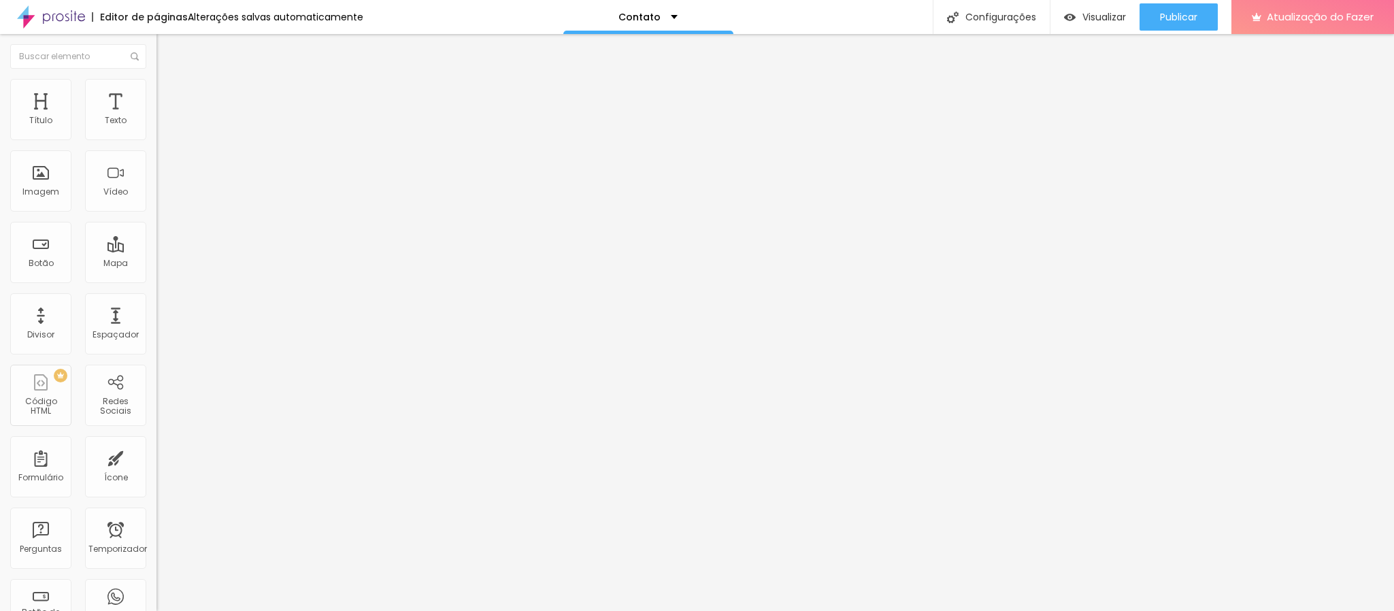
click at [156, 86] on img at bounding box center [162, 85] width 12 height 12
click at [162, 214] on img at bounding box center [166, 218] width 8 height 8
radio input "false"
radio input "true"
click at [162, 214] on img at bounding box center [166, 218] width 8 height 8
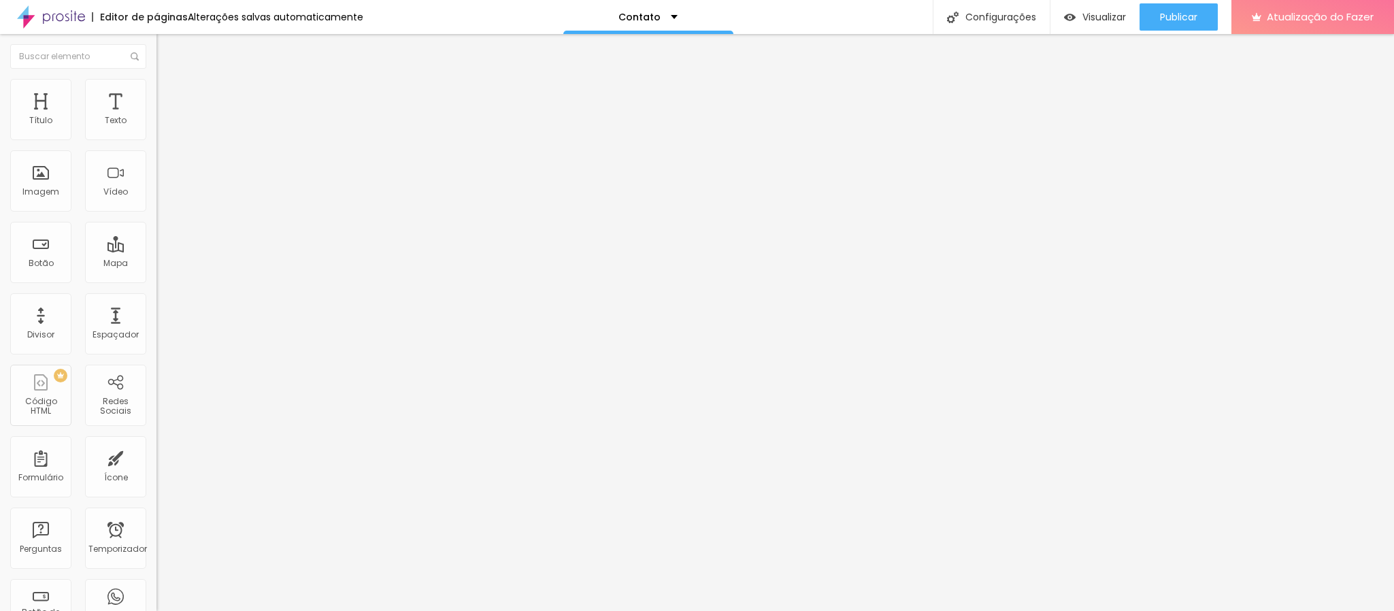
radio input "true"
radio input "false"
click at [162, 214] on img at bounding box center [166, 218] width 8 height 8
radio input "false"
radio input "true"
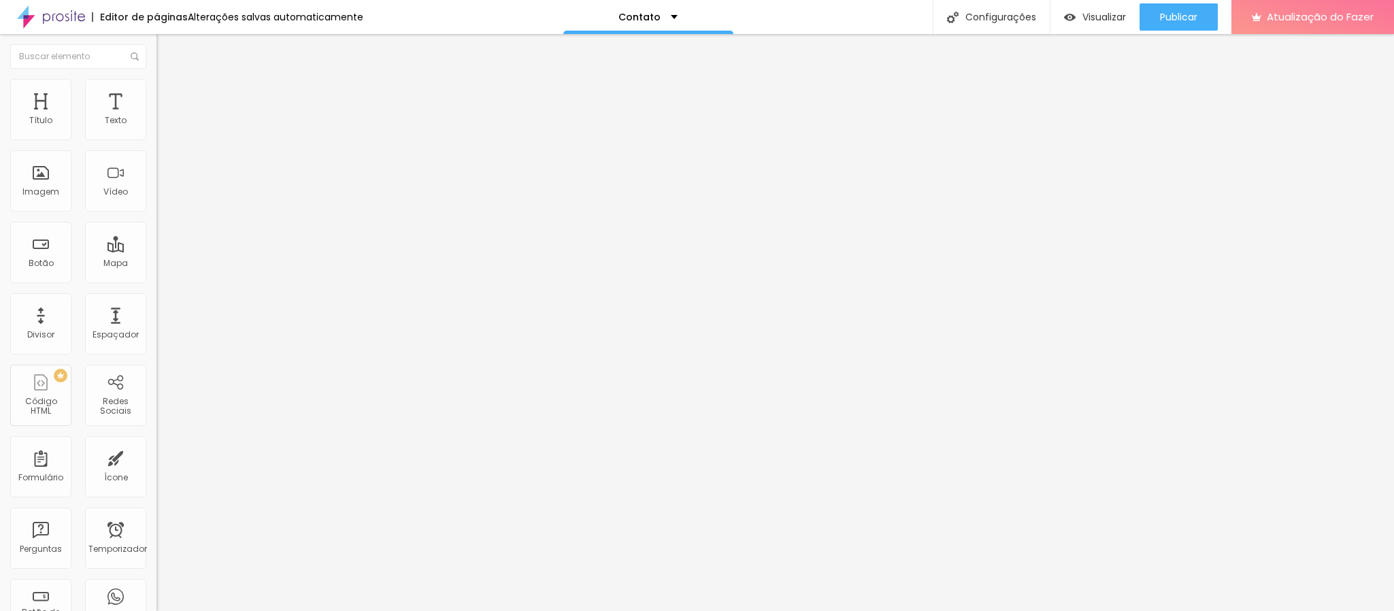
click at [156, 473] on span "Curvada" at bounding box center [175, 479] width 38 height 12
click at [156, 502] on font "Arredondada" at bounding box center [184, 508] width 57 height 12
click at [156, 435] on span "Verde escuro" at bounding box center [183, 441] width 54 height 12
click at [156, 93] on img at bounding box center [162, 99] width 12 height 12
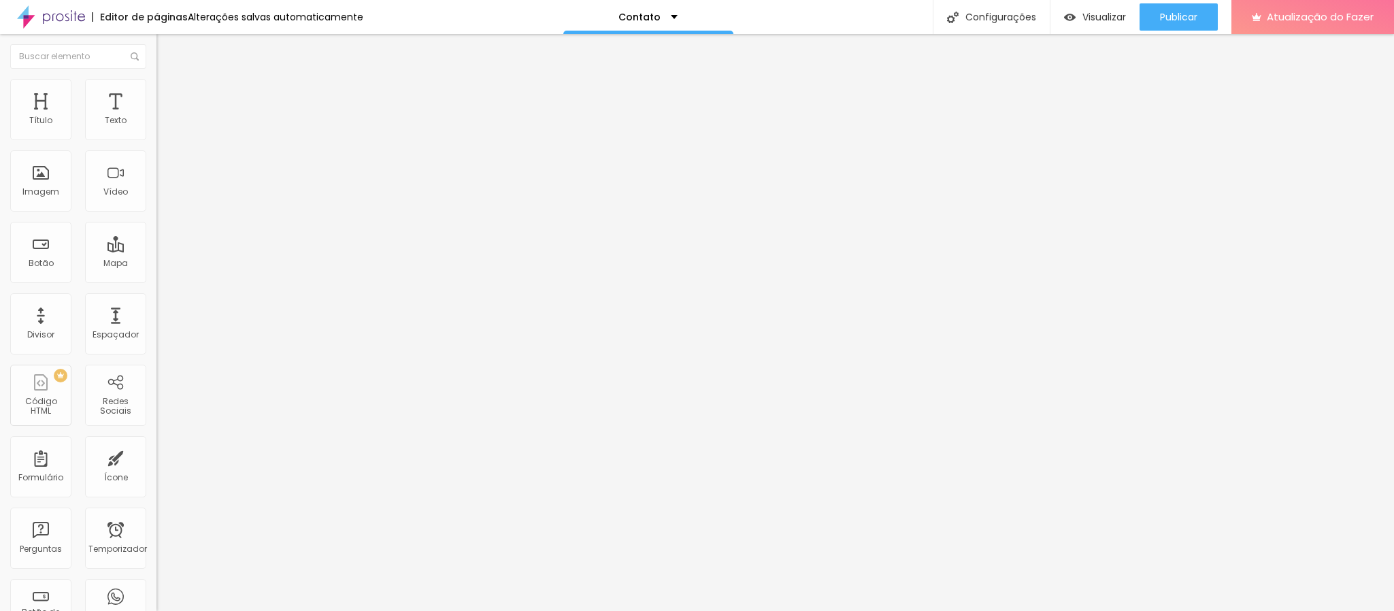
click at [156, 128] on input "RUA CICERO RAMOS MEIRA 189A" at bounding box center [237, 121] width 163 height 14
type input "l"
click at [156, 128] on input "text" at bounding box center [237, 121] width 163 height 14
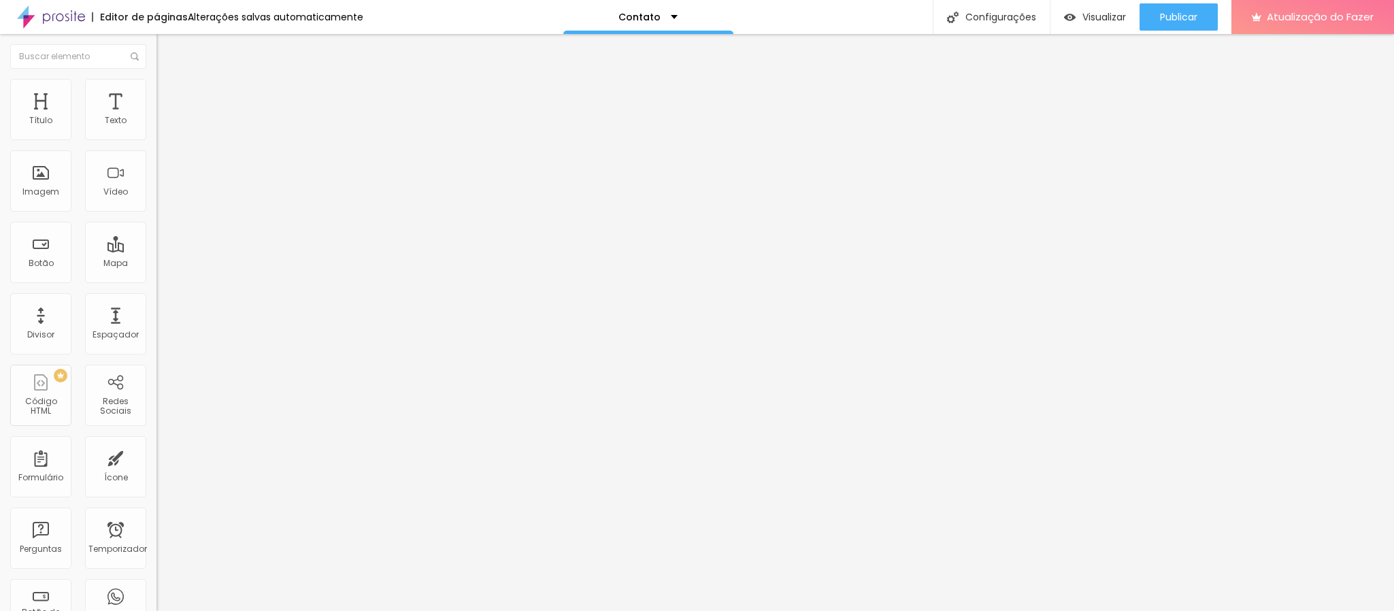
paste input "Sada Jorge - R. Irmã Serafina, 863 - Sala 73, Ed - Centro, Campinas - SP, 13015…"
type input "Sada Jorge - R. Irmã Serafina, 863 - Sala 73, Ed - Centro, Campinas - SP, 13015…"
click at [1177, 12] on font "Publicar" at bounding box center [1178, 17] width 37 height 14
